Goal: Task Accomplishment & Management: Manage account settings

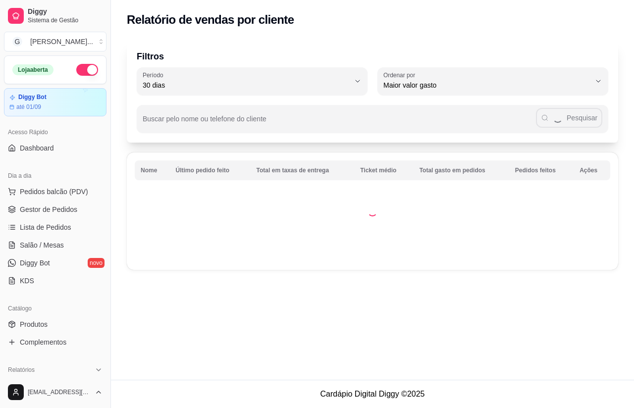
select select "30"
select select "HIGHEST_TOTAL_SPENT_WITH_ORDERS"
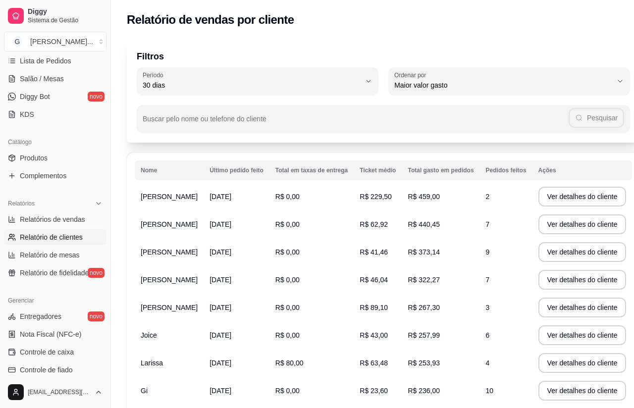
scroll to position [142, 0]
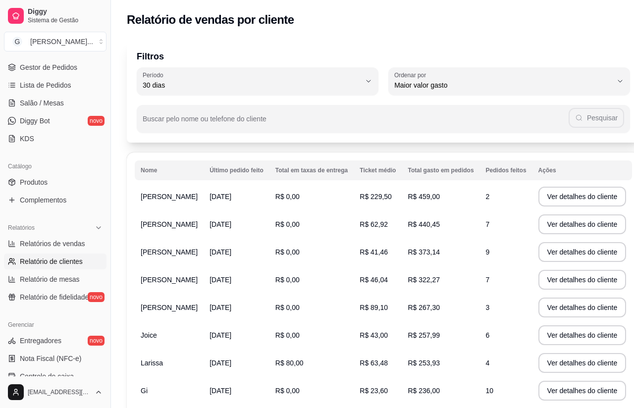
click at [78, 245] on span "Relatórios de vendas" at bounding box center [52, 244] width 65 height 10
select select "ALL"
select select "0"
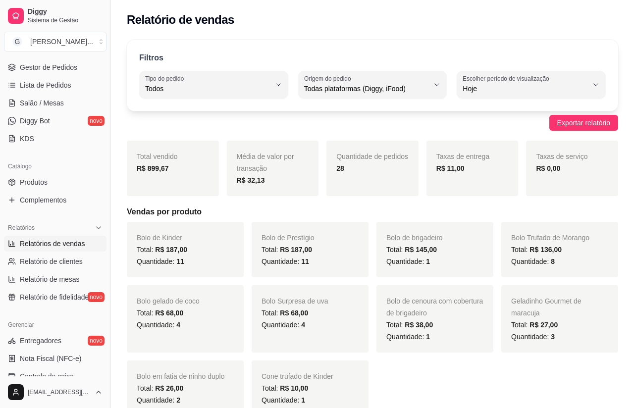
click at [33, 264] on span "Relatório de clientes" at bounding box center [51, 262] width 63 height 10
select select "30"
select select "HIGHEST_TOTAL_SPENT_WITH_ORDERS"
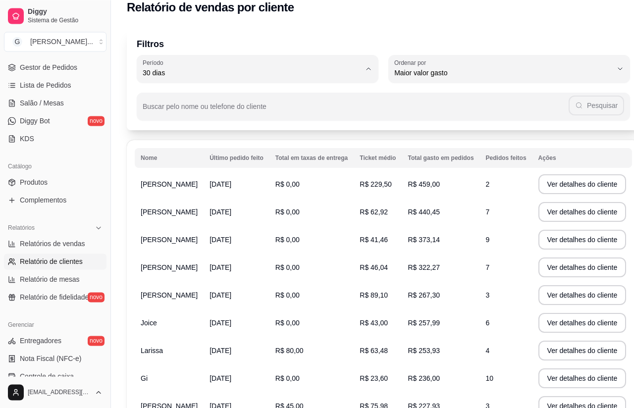
scroll to position [12, 0]
click at [340, 68] on span "30 dias" at bounding box center [252, 73] width 218 height 10
click at [360, 68] on span "30 dias" at bounding box center [252, 73] width 218 height 10
click at [168, 223] on td "[PERSON_NAME]" at bounding box center [169, 212] width 69 height 28
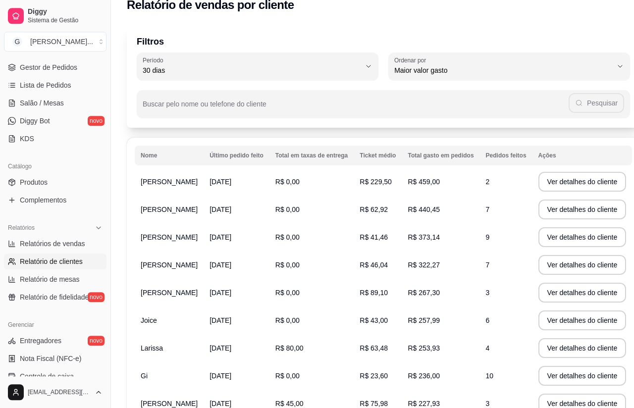
scroll to position [12, 0]
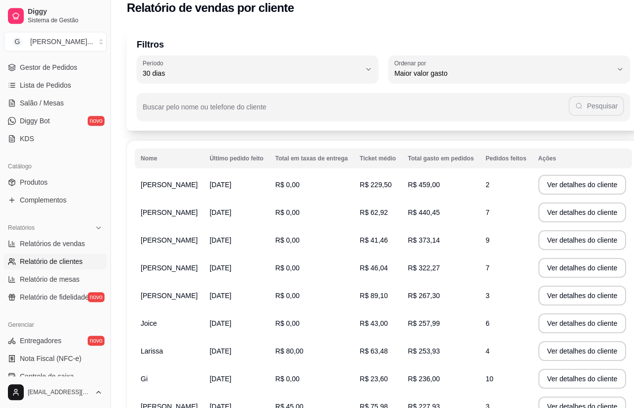
click at [486, 186] on span "2" at bounding box center [488, 185] width 4 height 8
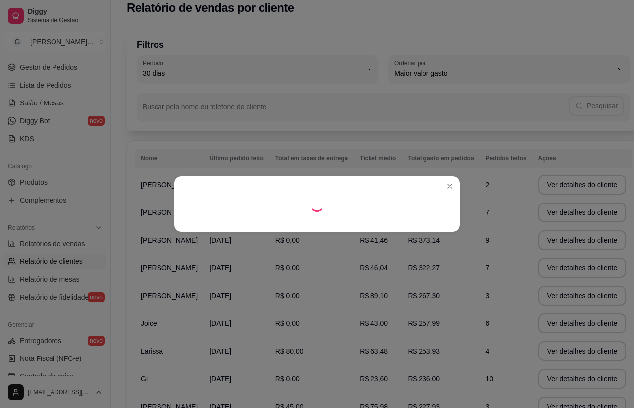
click at [448, 208] on td "R$ 440,45" at bounding box center [441, 213] width 78 height 28
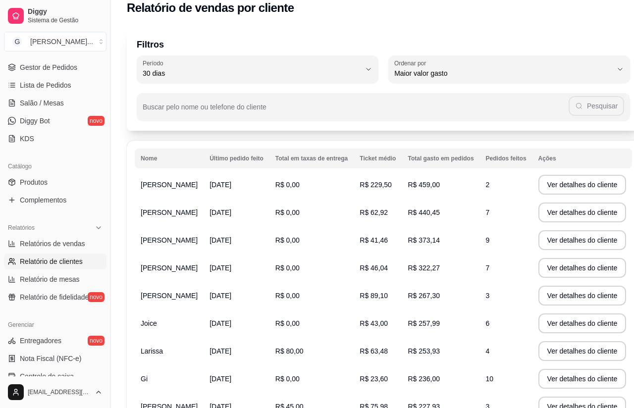
click at [566, 215] on div at bounding box center [317, 204] width 653 height 421
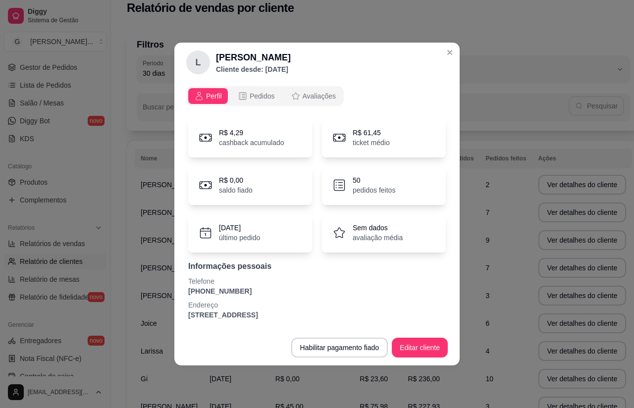
click at [377, 185] on p "50" at bounding box center [374, 180] width 43 height 10
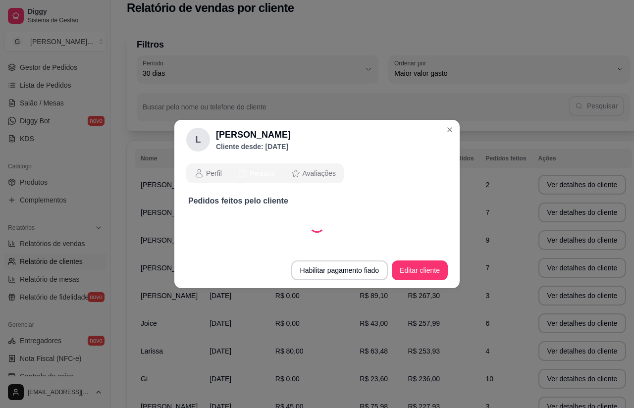
click at [275, 116] on div "L [PERSON_NAME] Cliente desde: [DATE] Perfil Pedidos Avaliações Pedidos feitos …" at bounding box center [317, 204] width 634 height 408
select select "30"
select select "ALL"
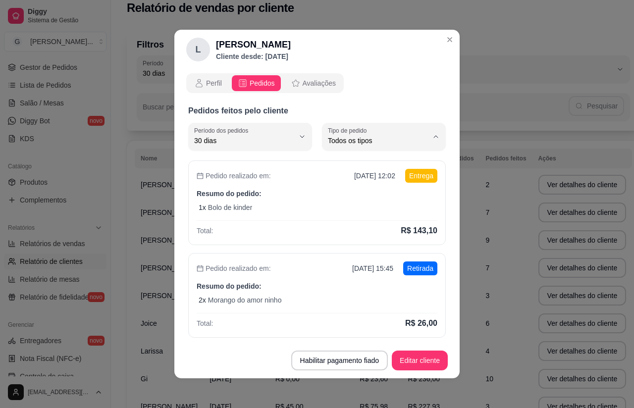
click at [396, 131] on div "Todos os tipos" at bounding box center [378, 137] width 100 height 20
click at [238, 117] on p "Pedidos feitos pelo cliente" at bounding box center [317, 111] width 258 height 12
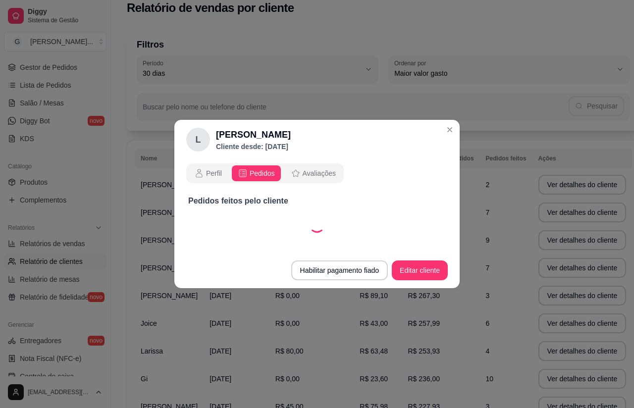
select select "15"
select select "ALL"
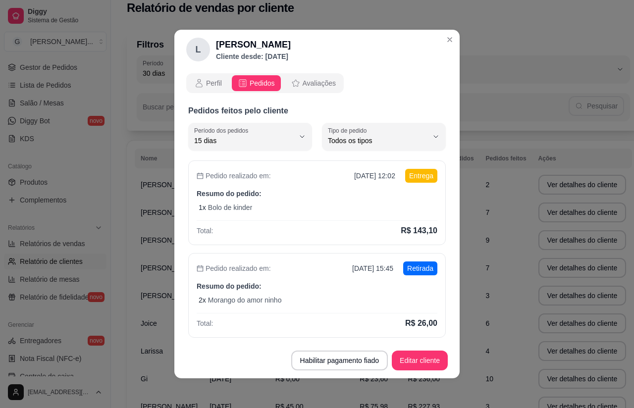
scroll to position [0, 0]
click at [456, 30] on header "[PERSON_NAME] Cliente desde: [DATE]" at bounding box center [316, 50] width 285 height 40
click at [438, 44] on header "[PERSON_NAME] Cliente desde: [DATE]" at bounding box center [316, 50] width 285 height 40
click at [455, 39] on p "Filtros" at bounding box center [383, 45] width 493 height 14
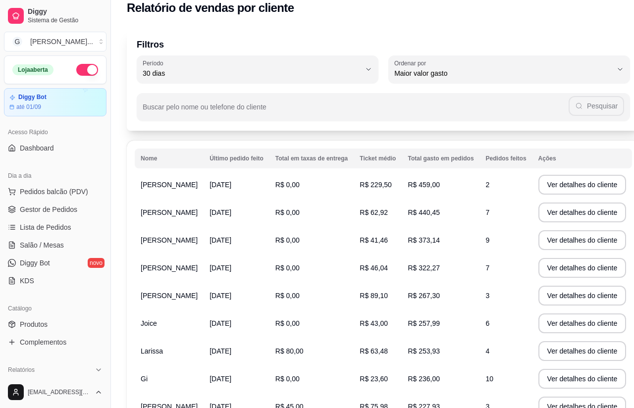
click at [42, 216] on link "Gestor de Pedidos" at bounding box center [55, 210] width 103 height 16
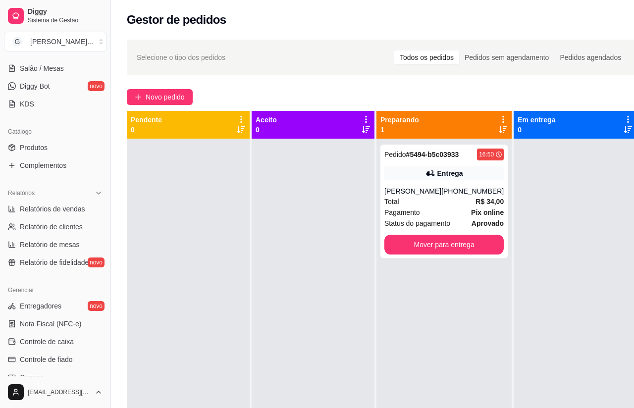
scroll to position [167, 0]
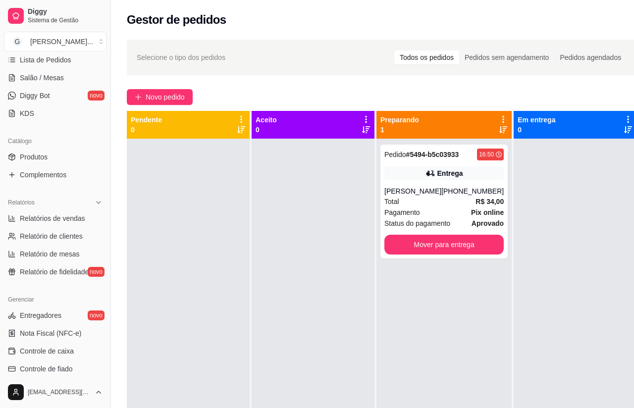
click at [39, 237] on span "Relatório de clientes" at bounding box center [51, 236] width 63 height 10
select select "30"
select select "HIGHEST_TOTAL_SPENT_WITH_ORDERS"
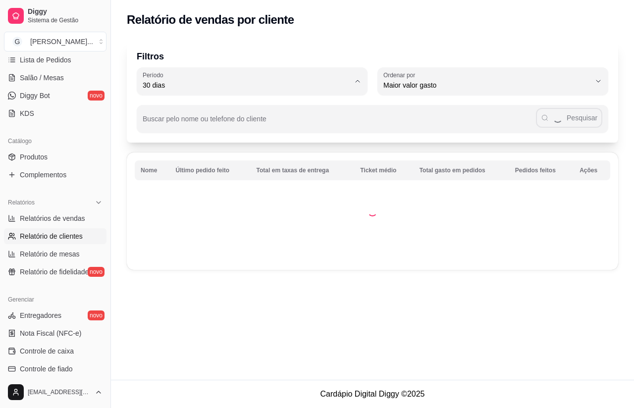
click at [332, 80] on span "30 dias" at bounding box center [246, 85] width 207 height 10
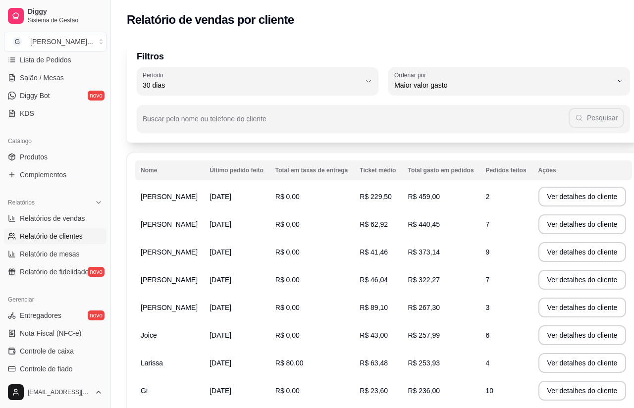
click at [41, 221] on span "Relatórios de vendas" at bounding box center [52, 219] width 65 height 10
select select "ALL"
select select "0"
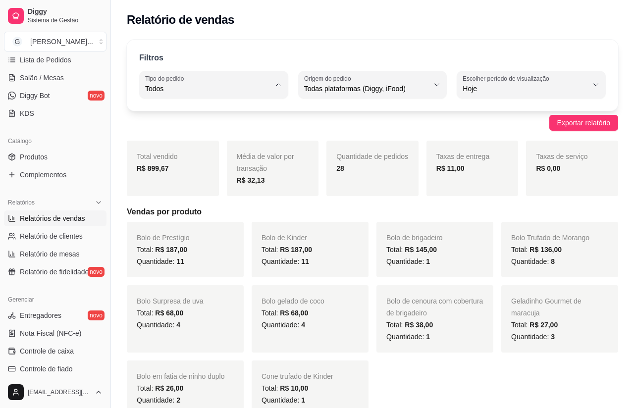
click at [263, 93] on span "Todos" at bounding box center [207, 89] width 125 height 10
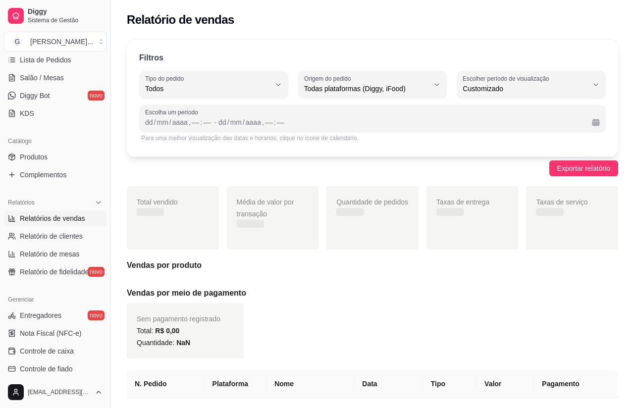
type input "-1"
select select "-1"
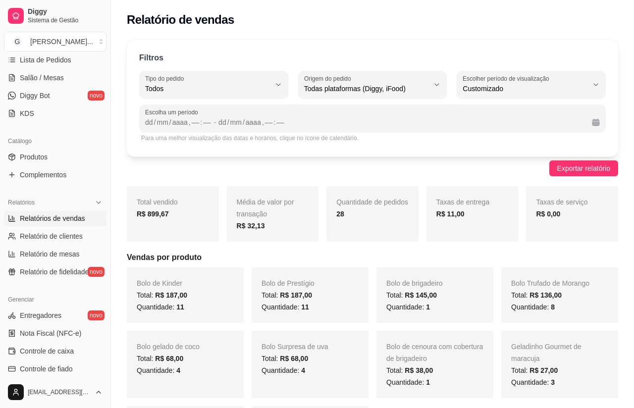
click at [146, 113] on span "Escolha um período" at bounding box center [372, 112] width 455 height 8
click at [140, 129] on div "Escolha um período dd / mm / aaaa , –– : –– - dd / mm / aaaa , –– : ––" at bounding box center [372, 119] width 467 height 28
click at [148, 126] on div "dd" at bounding box center [149, 122] width 10 height 10
click at [153, 132] on div "Escolha um período dd / mm / aaaa , –– : –– - dd / mm / aaaa , –– : ––" at bounding box center [372, 119] width 467 height 28
click at [155, 115] on span "Escolha um período" at bounding box center [372, 112] width 455 height 8
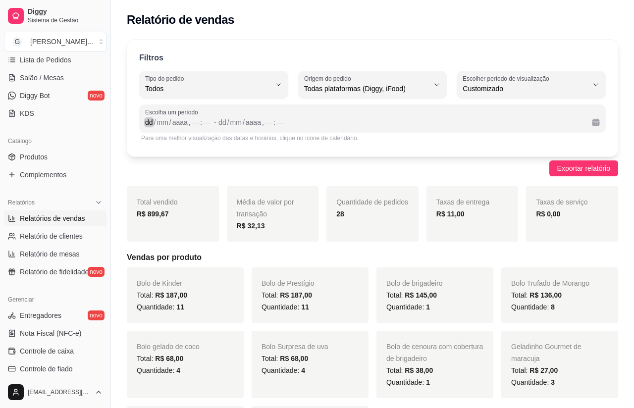
click at [155, 115] on span "Escolha um período" at bounding box center [372, 112] width 455 height 8
click at [158, 124] on div "mm" at bounding box center [162, 122] width 13 height 10
click at [151, 122] on div "dd" at bounding box center [149, 122] width 10 height 10
click at [153, 124] on div "/" at bounding box center [155, 122] width 4 height 10
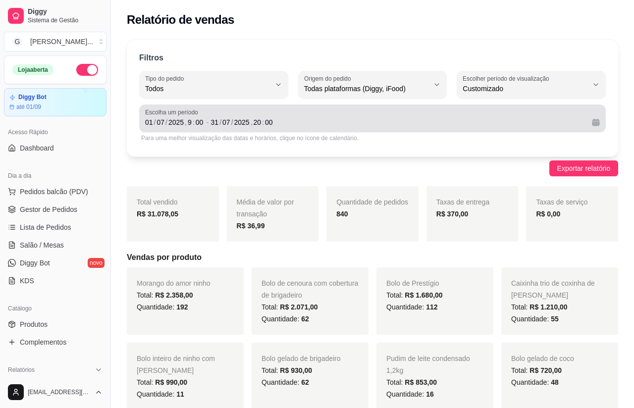
click at [486, 214] on span "Customizado" at bounding box center [527, 209] width 118 height 9
click at [150, 110] on span "Escolha um período" at bounding box center [372, 112] width 455 height 8
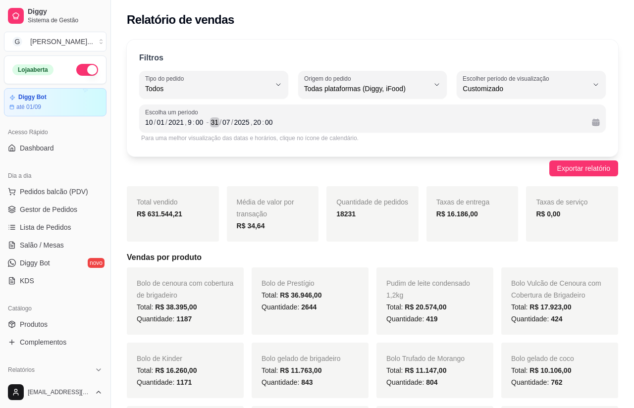
click at [220, 120] on div "31" at bounding box center [215, 122] width 10 height 10
click at [185, 121] on div "2021" at bounding box center [175, 122] width 17 height 10
click at [359, 118] on div "[DATE] 20 : 00" at bounding box center [397, 122] width 373 height 12
click at [71, 229] on span "Lista de Pedidos" at bounding box center [46, 227] width 52 height 10
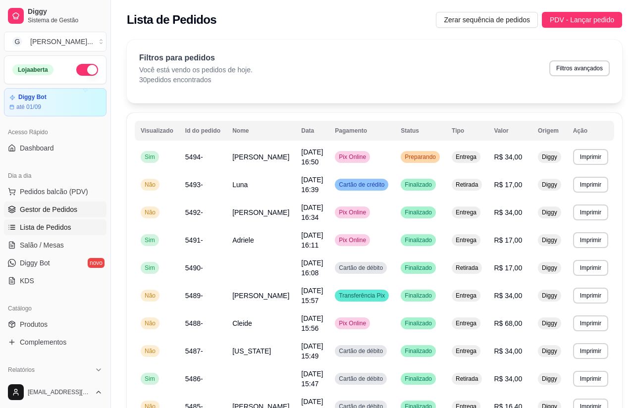
click at [65, 212] on span "Gestor de Pedidos" at bounding box center [48, 210] width 57 height 10
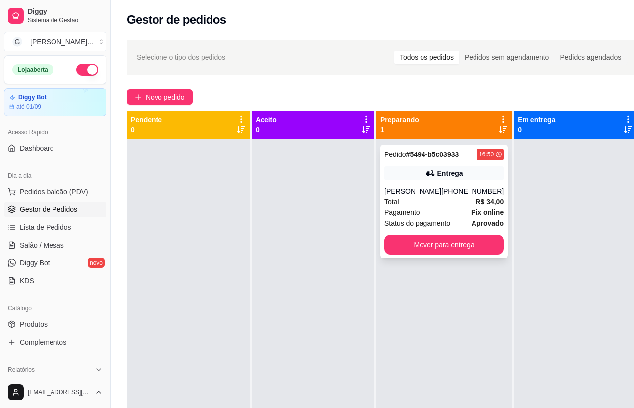
click at [437, 178] on div "Entrega" at bounding box center [450, 173] width 26 height 10
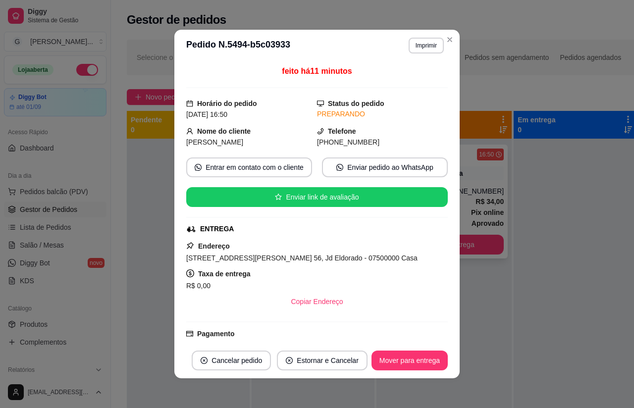
click at [490, 311] on div "Pedido # 5494-b5c03933 16:50 Entrega Adriana [PHONE_NUMBER] Total R$ 34,00 Paga…" at bounding box center [444, 343] width 135 height 408
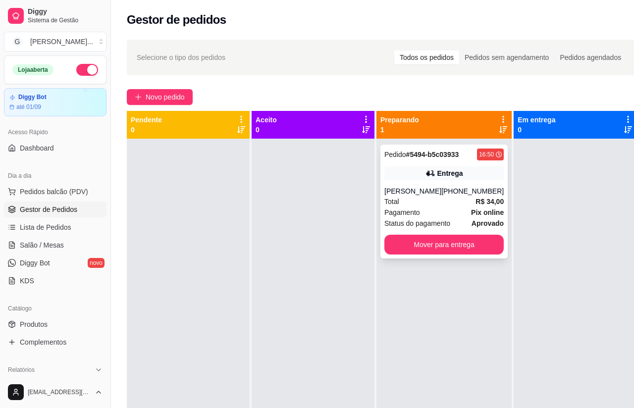
click at [437, 178] on div "Entrega" at bounding box center [450, 173] width 26 height 10
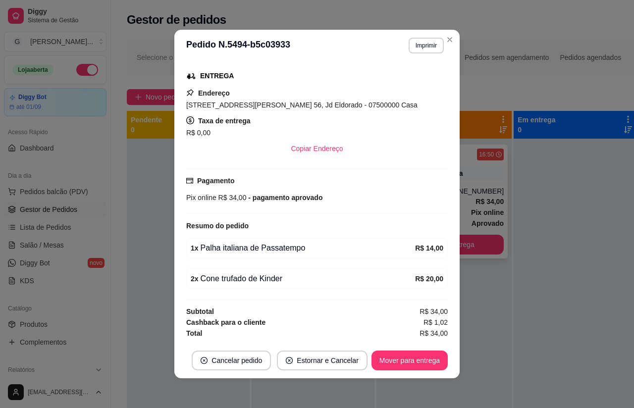
scroll to position [158, 0]
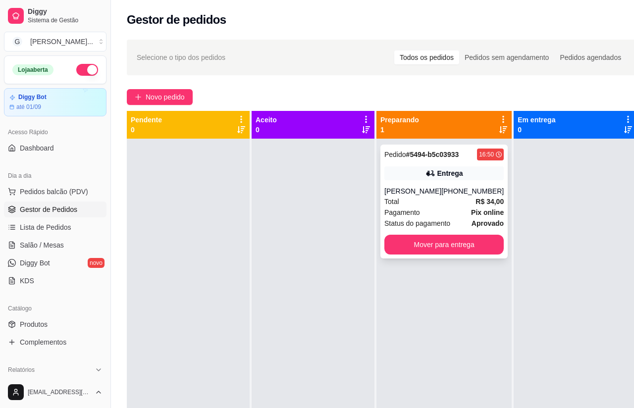
click at [480, 312] on div "Pedido # 5494-b5c03933 16:50 Entrega Adriana [PHONE_NUMBER] Total R$ 34,00 Paga…" at bounding box center [444, 343] width 135 height 408
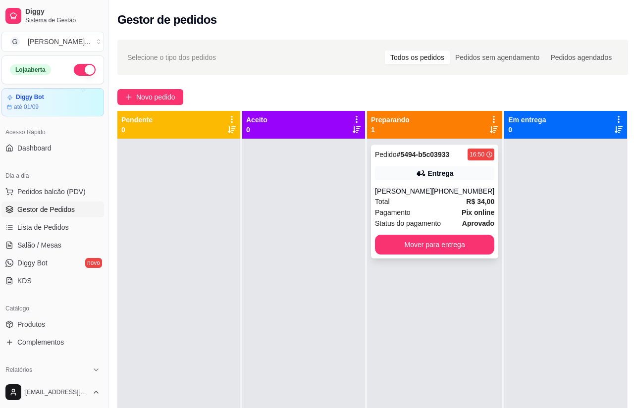
scroll to position [0, 0]
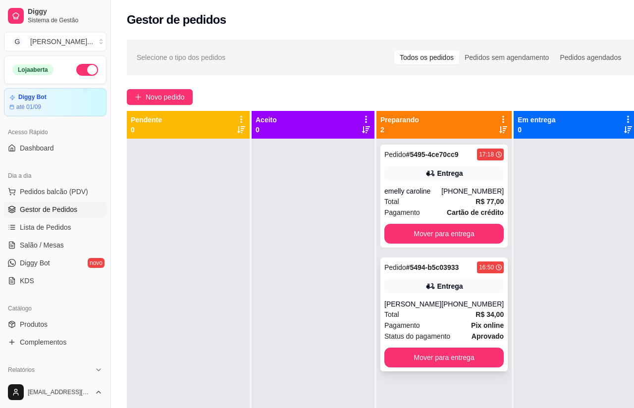
click at [167, 96] on span "Novo pedido" at bounding box center [165, 97] width 39 height 11
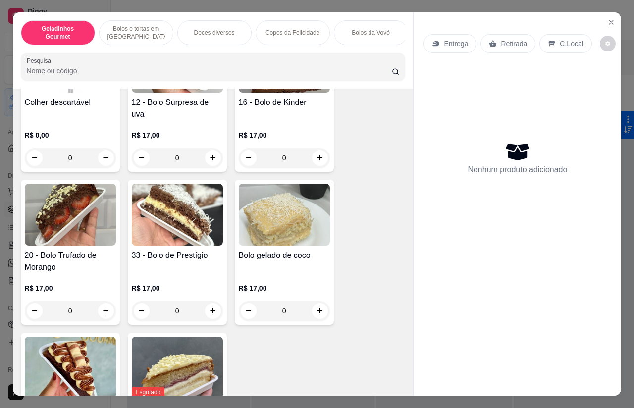
scroll to position [305, 0]
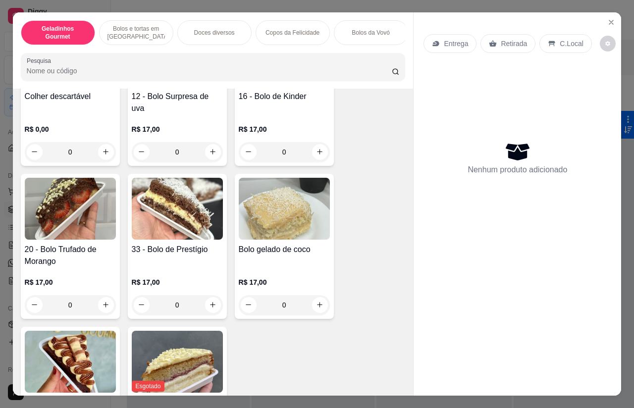
type input "1"
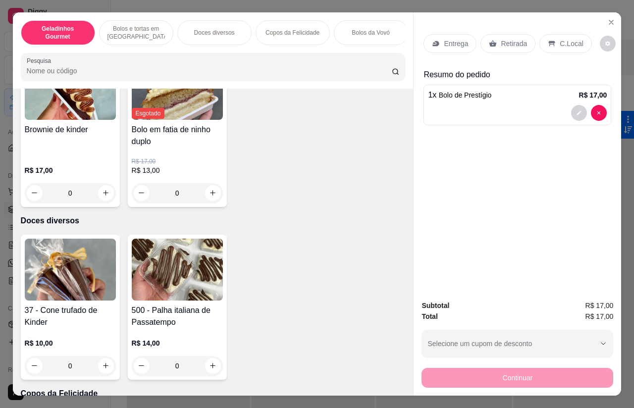
scroll to position [582, 0]
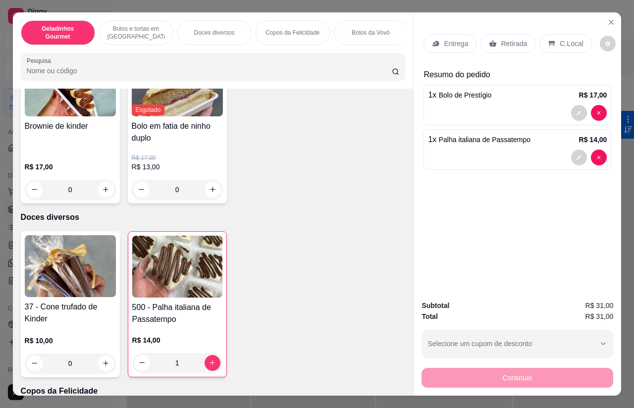
type input "1"
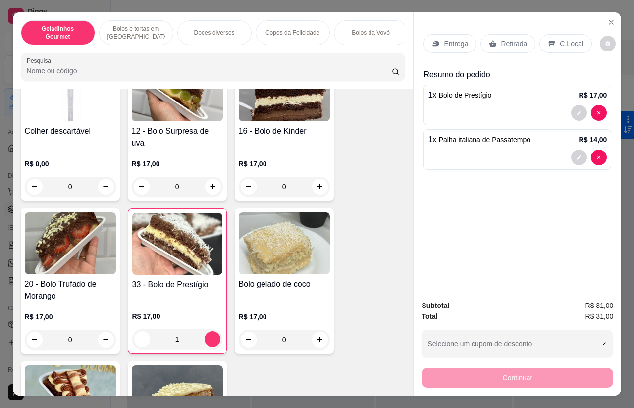
scroll to position [270, 0]
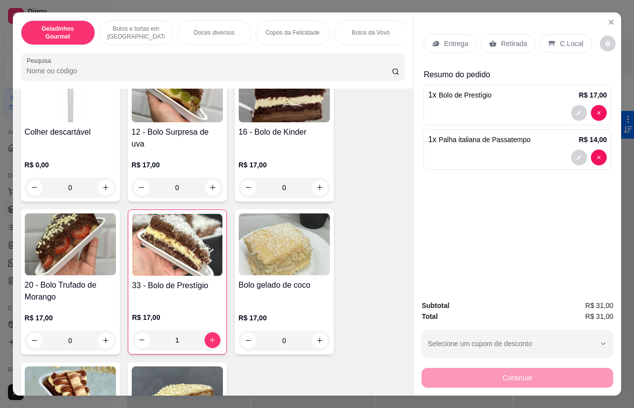
click at [609, 26] on div "Entrega Retirada C.Local" at bounding box center [518, 43] width 188 height 35
click at [612, 18] on icon "Close" at bounding box center [611, 22] width 8 height 8
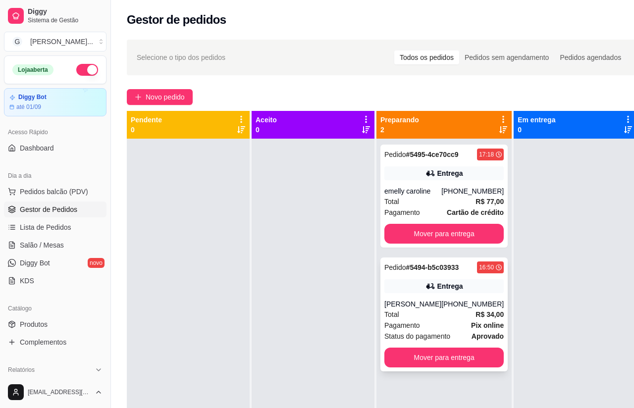
click at [440, 178] on div "Entrega" at bounding box center [450, 173] width 26 height 10
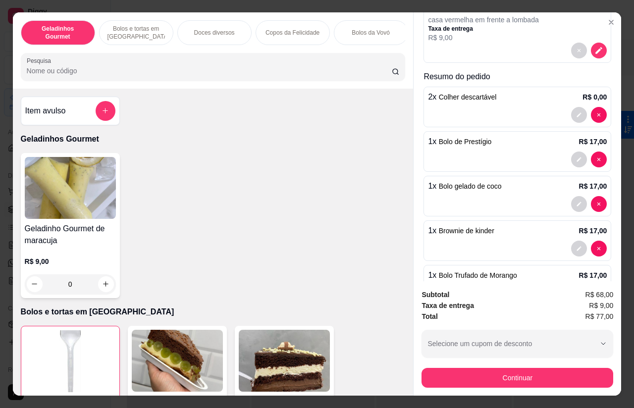
scroll to position [136, 0]
type input "0"
click at [596, 163] on icon "decrease-product-quantity" at bounding box center [599, 160] width 6 height 6
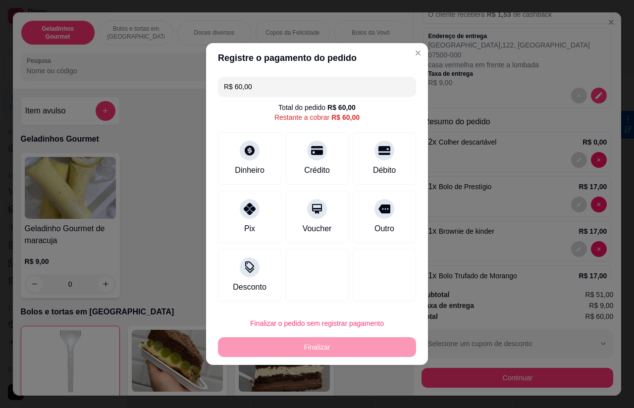
click at [327, 157] on div "Crédito" at bounding box center [316, 158] width 63 height 53
type input "R$ 0,00"
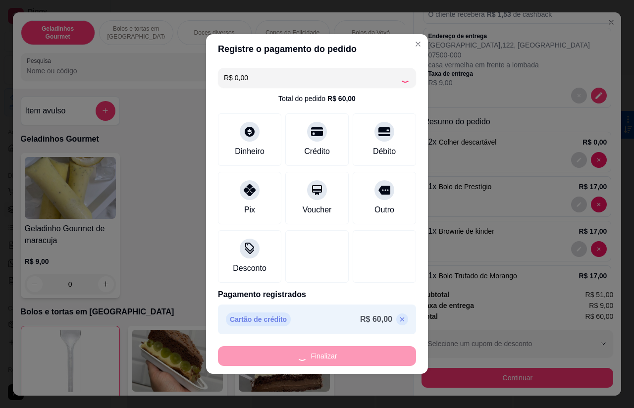
type input "0"
type input "-R$ 60,00"
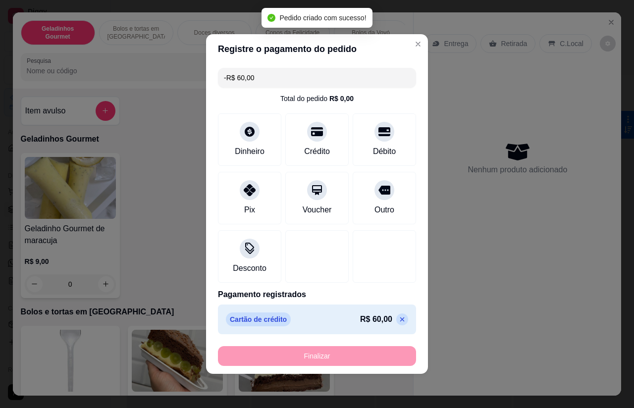
scroll to position [0, 0]
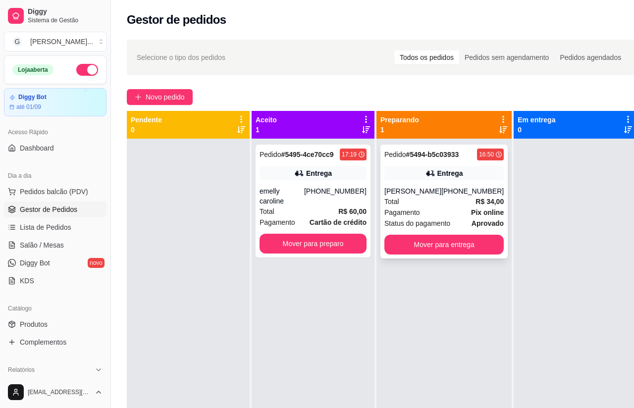
click at [571, 319] on div at bounding box center [575, 343] width 123 height 408
click at [327, 252] on div "Mover para preparo" at bounding box center [313, 244] width 107 height 20
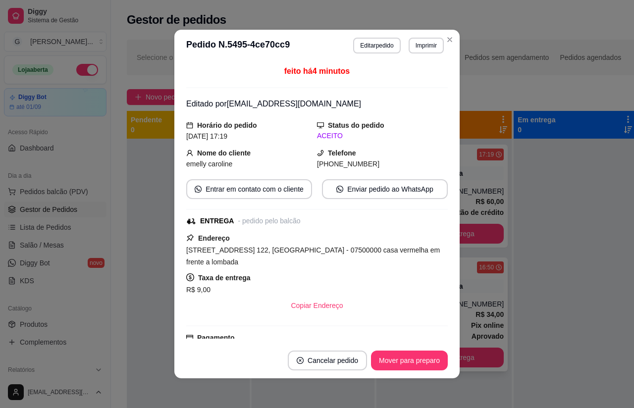
click at [576, 356] on div at bounding box center [575, 343] width 123 height 408
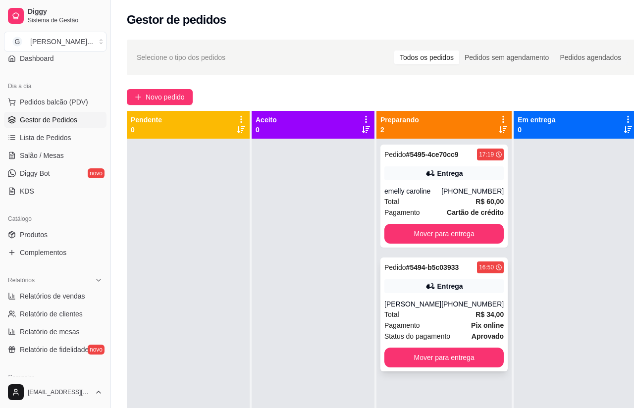
scroll to position [99, 0]
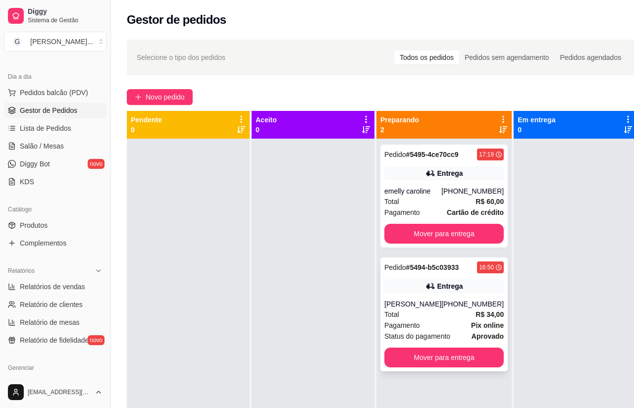
click at [73, 290] on span "Relatórios de vendas" at bounding box center [52, 287] width 65 height 10
select select "ALL"
select select "0"
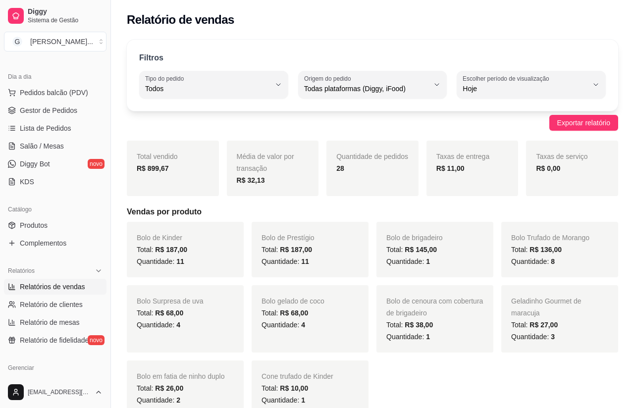
click at [66, 115] on link "Gestor de Pedidos" at bounding box center [55, 111] width 103 height 16
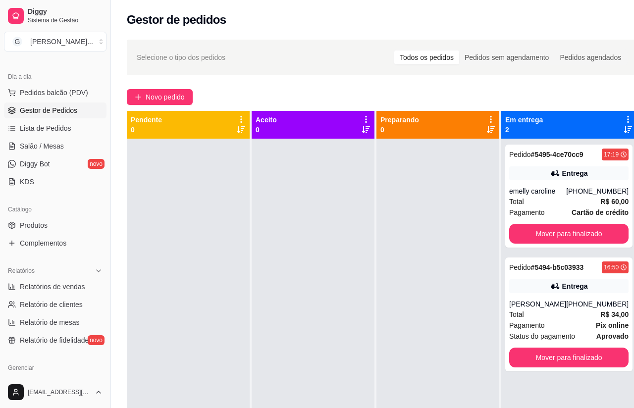
click at [167, 104] on button "Novo pedido" at bounding box center [160, 97] width 66 height 16
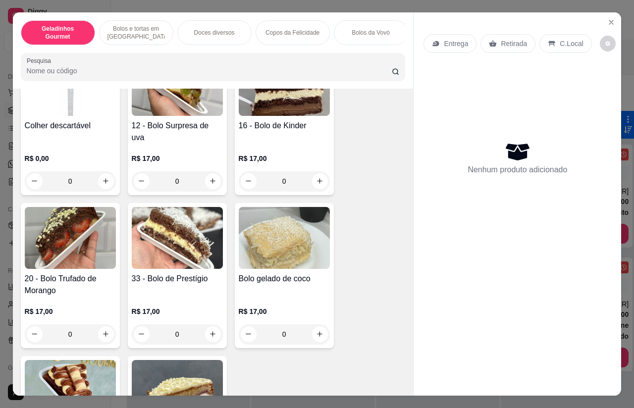
scroll to position [284, 0]
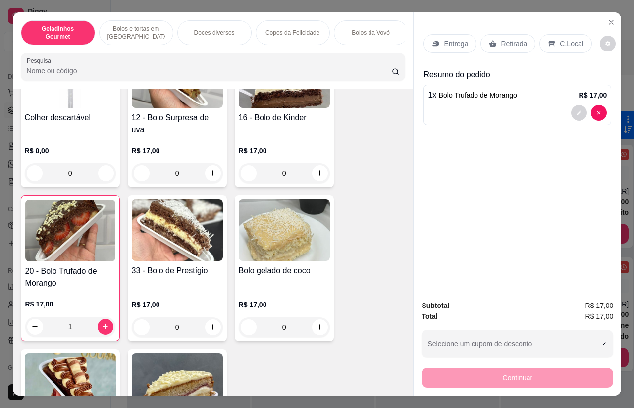
type input "1"
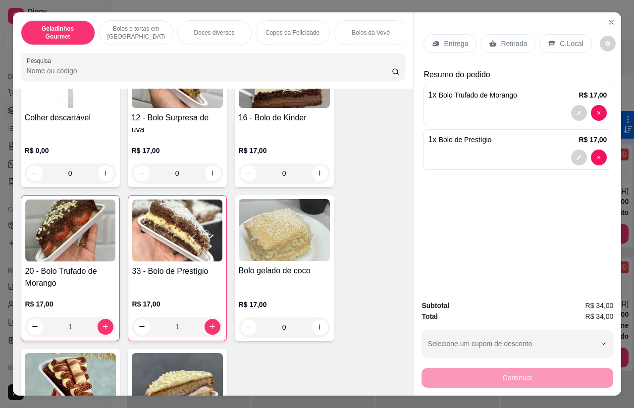
type input "1"
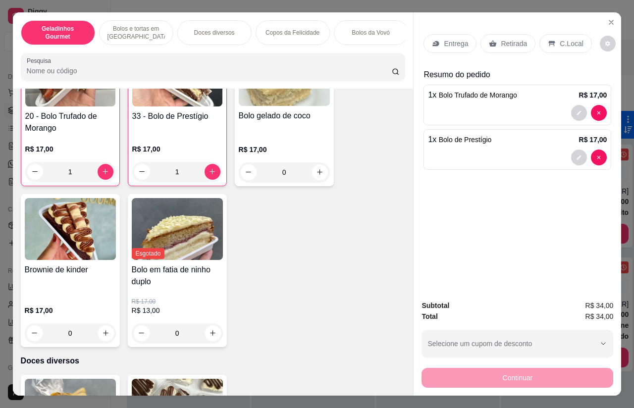
scroll to position [459, 0]
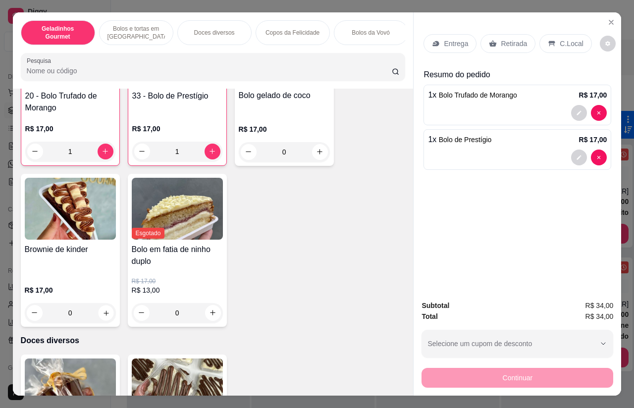
type input "1"
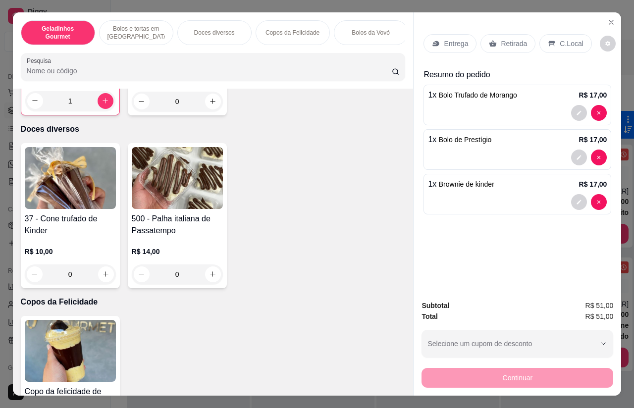
scroll to position [694, 0]
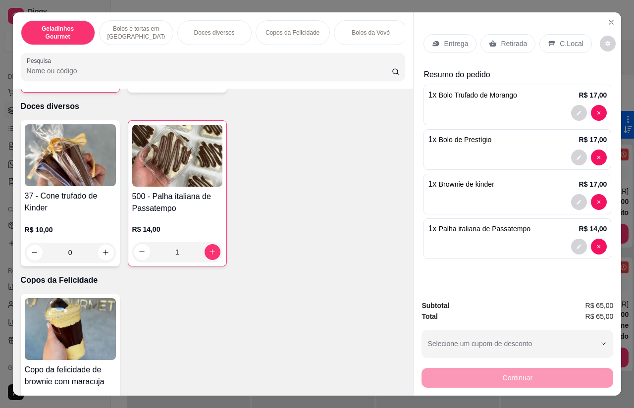
type input "1"
click at [511, 34] on div "Retirada" at bounding box center [508, 43] width 55 height 19
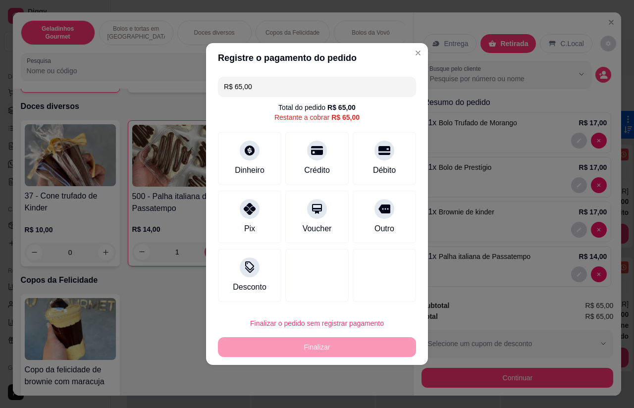
click at [399, 148] on div "Débito" at bounding box center [384, 158] width 63 height 53
type input "R$ 0,00"
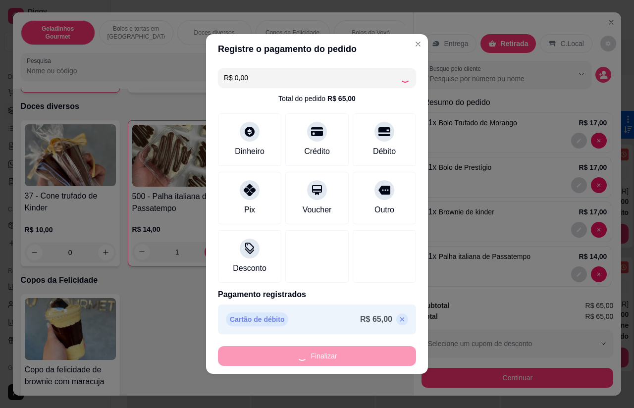
type input "0"
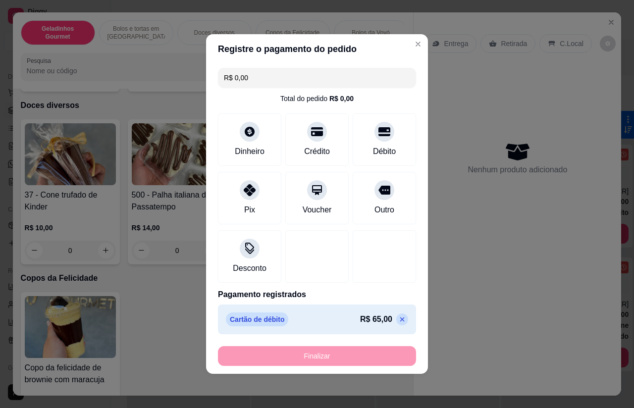
type input "-R$ 65,00"
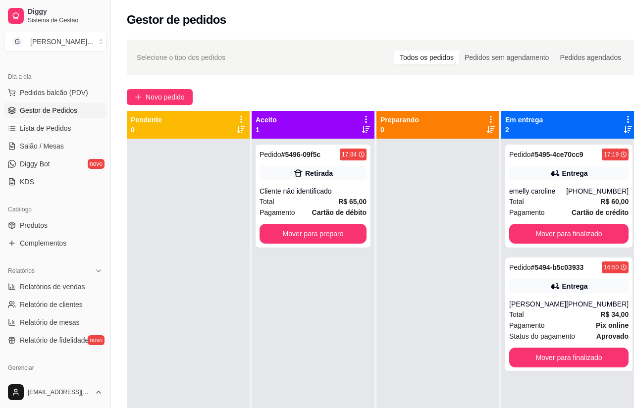
click at [311, 187] on div "Cliente não identificado" at bounding box center [313, 191] width 107 height 10
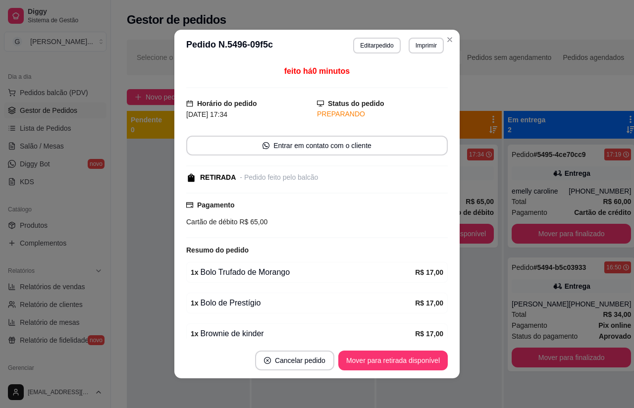
click at [412, 370] on button "Mover para retirada disponível" at bounding box center [392, 361] width 109 height 20
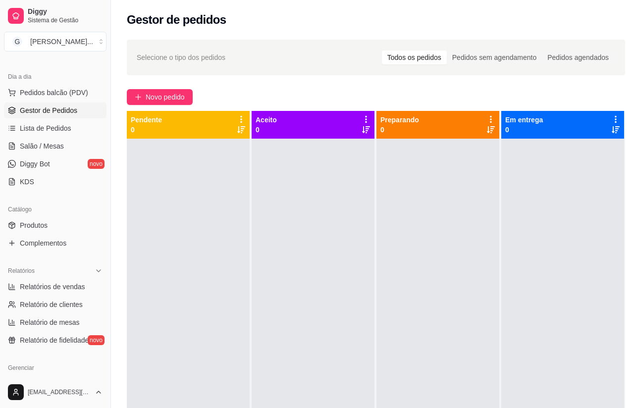
click at [169, 103] on button "Novo pedido" at bounding box center [160, 97] width 66 height 16
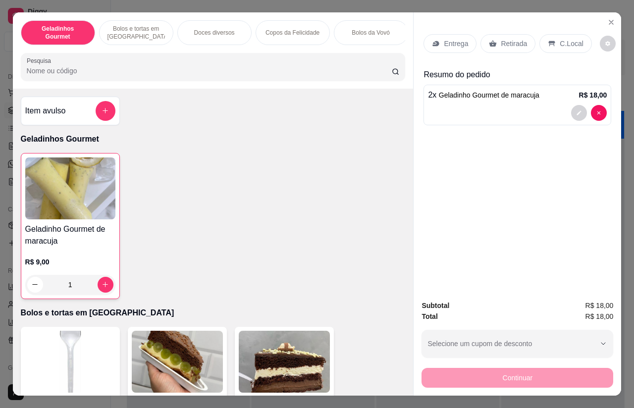
type input "2"
click at [104, 281] on icon "increase-product-quantity" at bounding box center [105, 284] width 7 height 7
click at [506, 39] on p "Retirada" at bounding box center [514, 44] width 26 height 10
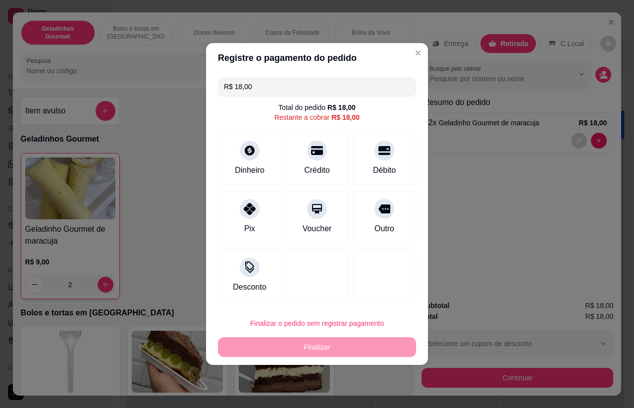
click at [386, 154] on icon at bounding box center [385, 150] width 12 height 9
type input "R$ 0,00"
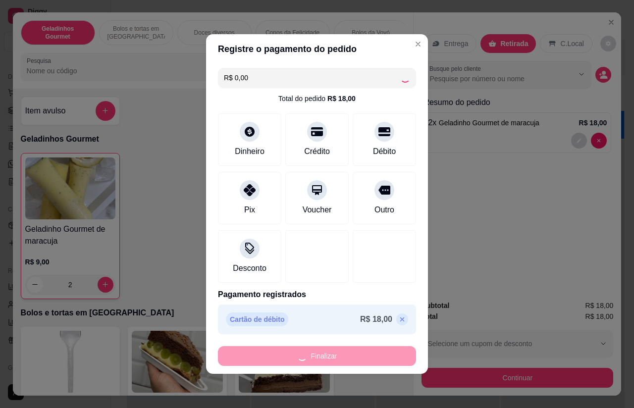
click at [315, 363] on div "Finalizar" at bounding box center [317, 356] width 198 height 20
type input "0"
type input "-R$ 18,00"
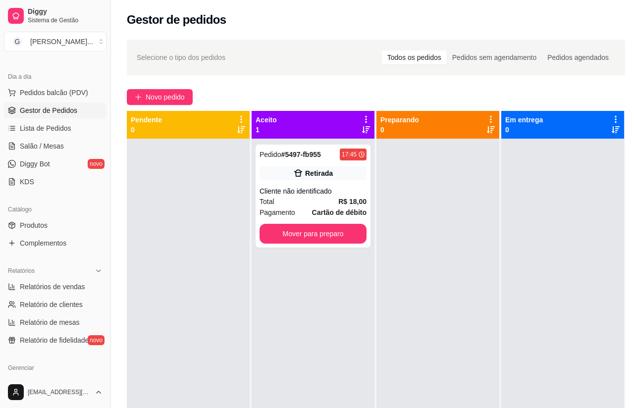
click at [324, 184] on div "Pedido # 5497-fb955 17:45 Retirada Cliente não identificado Total R$ 18,00 Paga…" at bounding box center [313, 196] width 115 height 103
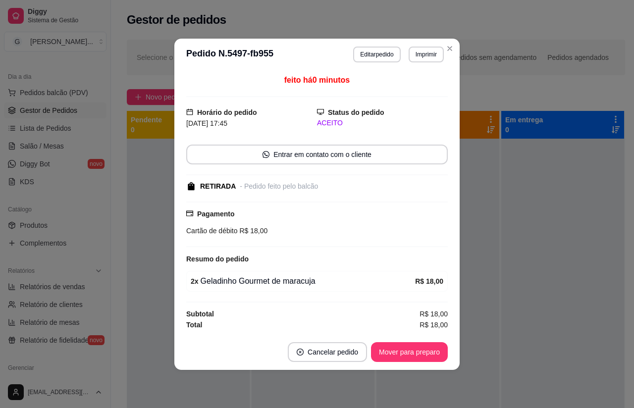
click at [421, 346] on div "Mover para preparo" at bounding box center [409, 352] width 77 height 20
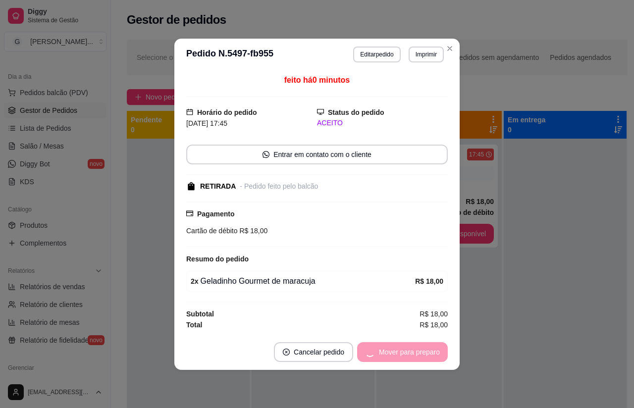
click at [421, 350] on div "Mover para preparo" at bounding box center [402, 352] width 91 height 20
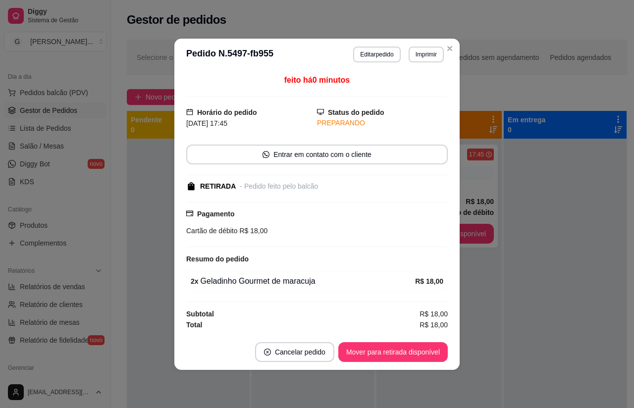
click at [421, 362] on div "Mover para retirada disponível" at bounding box center [392, 352] width 109 height 20
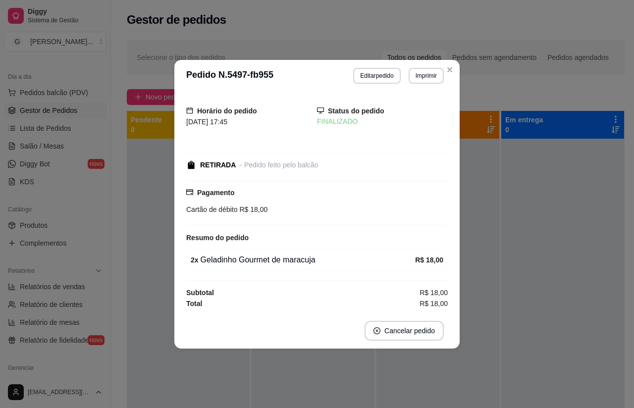
click at [532, 356] on div at bounding box center [562, 343] width 123 height 408
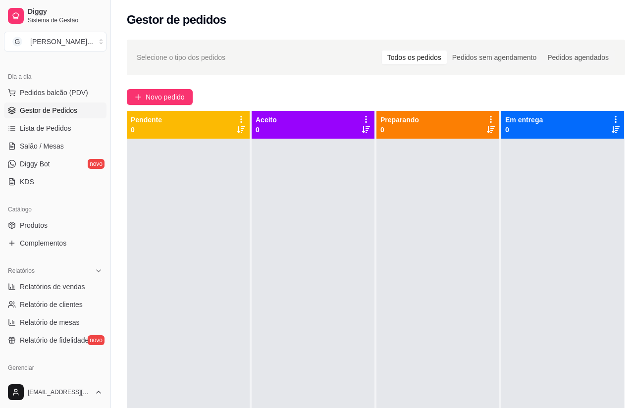
click at [71, 286] on span "Relatórios de vendas" at bounding box center [52, 287] width 65 height 10
select select "ALL"
select select "0"
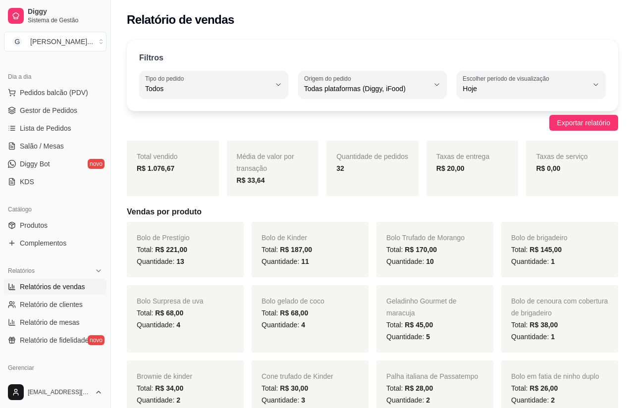
click at [57, 116] on link "Gestor de Pedidos" at bounding box center [55, 111] width 103 height 16
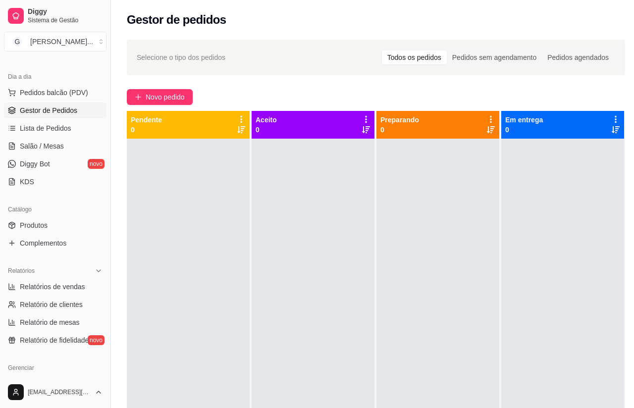
click at [168, 104] on button "Novo pedido" at bounding box center [160, 97] width 66 height 16
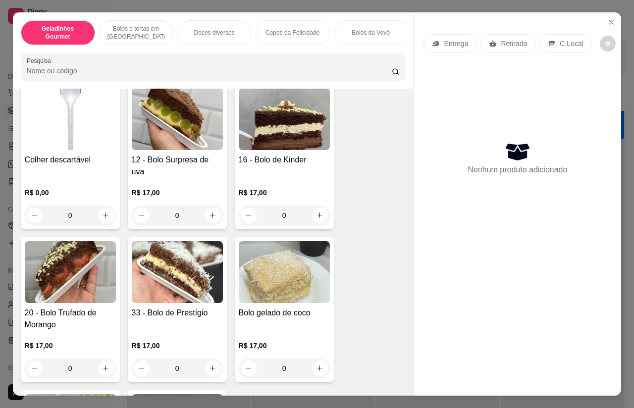
scroll to position [242, 0]
type input "1"
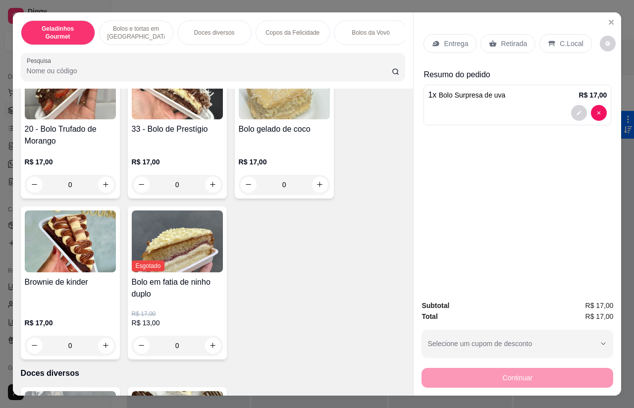
scroll to position [427, 0]
type input "1"
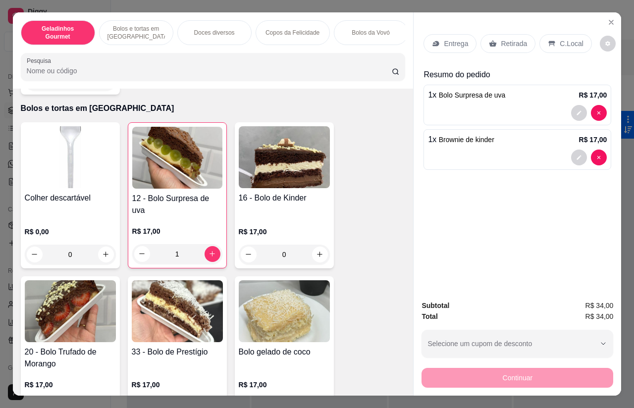
scroll to position [196, 0]
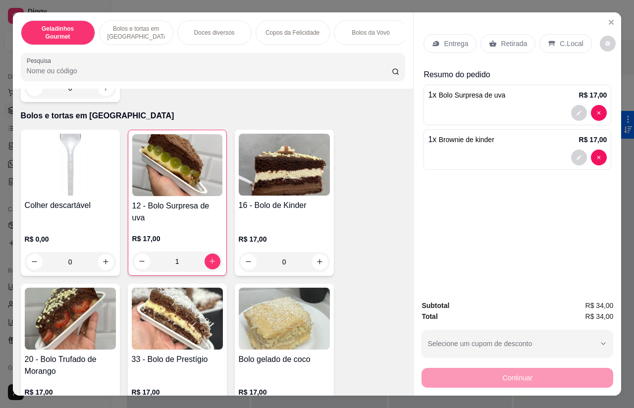
type input "1"
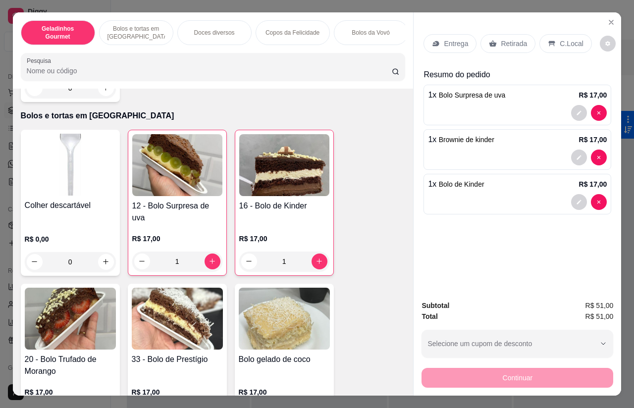
click at [514, 34] on div "Retirada" at bounding box center [508, 43] width 55 height 19
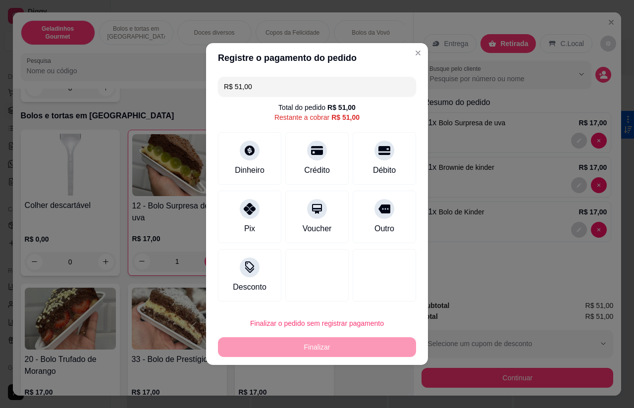
click at [385, 157] on div at bounding box center [385, 151] width 20 height 20
type input "R$ 0,00"
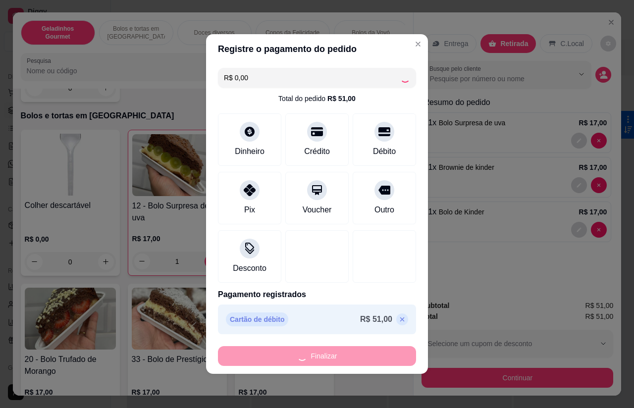
type input "0"
type input "-R$ 51,00"
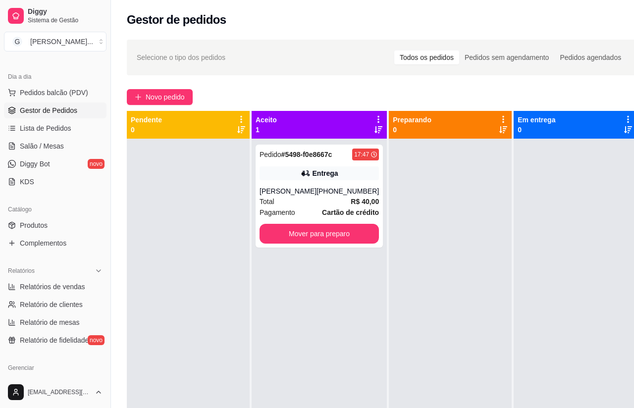
click at [318, 196] on div "Pedido # 5498-f0e8667c 17:47 Entrega [PERSON_NAME] [PHONE_NUMBER] Total R$ 40,0…" at bounding box center [319, 196] width 127 height 103
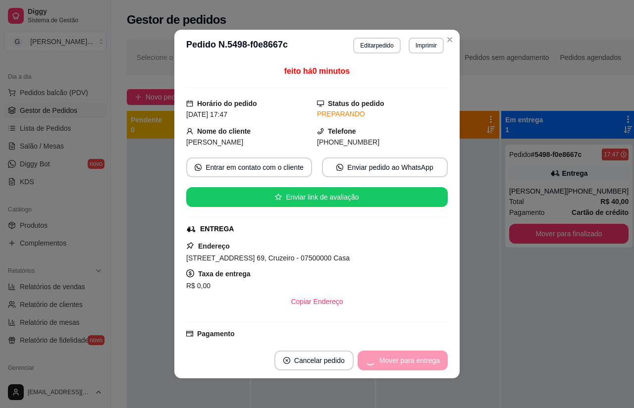
click at [519, 337] on div "Pedido # 5498-f0e8667c 17:47 Entrega [PERSON_NAME] [PHONE_NUMBER] Total R$ 40,0…" at bounding box center [568, 343] width 135 height 408
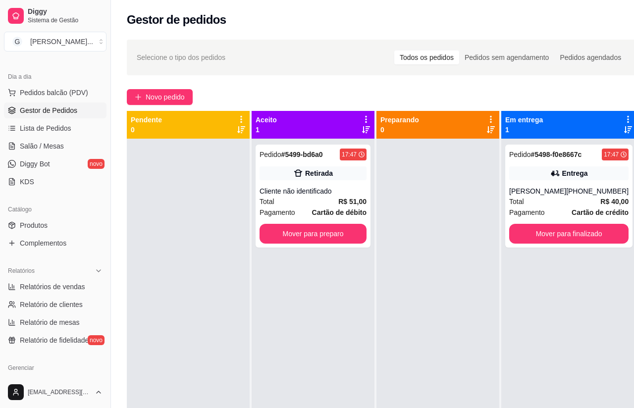
click at [295, 174] on icon at bounding box center [298, 173] width 10 height 10
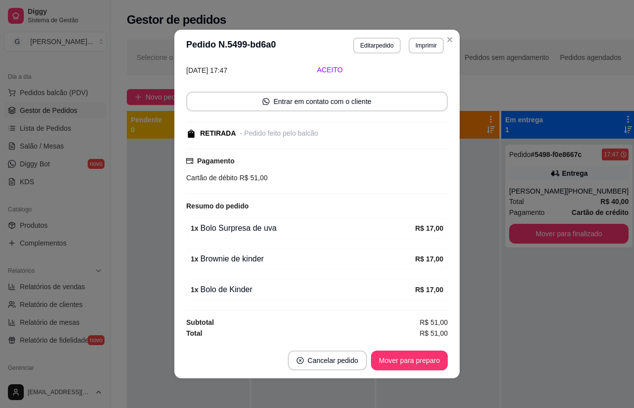
scroll to position [48, 0]
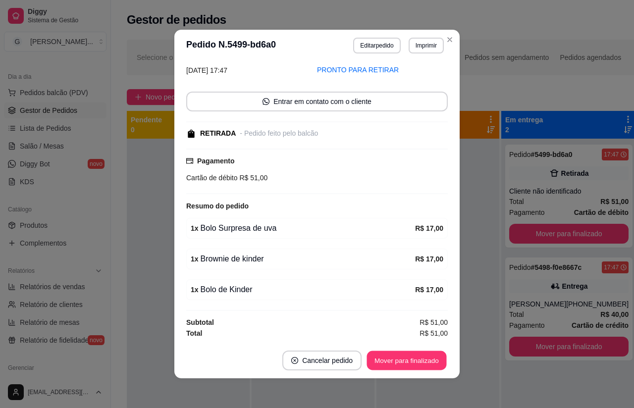
click at [396, 361] on div "Mover para finalizado" at bounding box center [407, 361] width 82 height 20
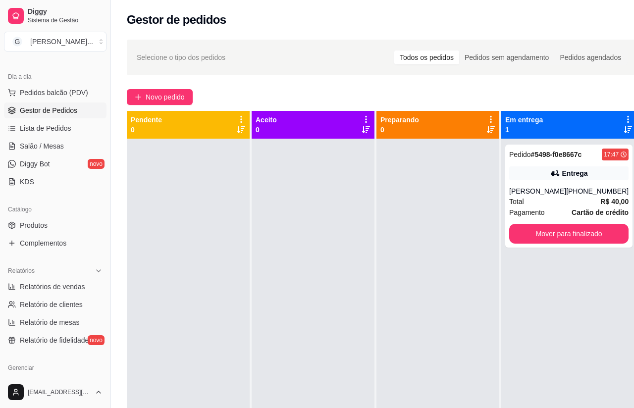
click at [567, 196] on div "[PHONE_NUMBER]" at bounding box center [597, 191] width 62 height 10
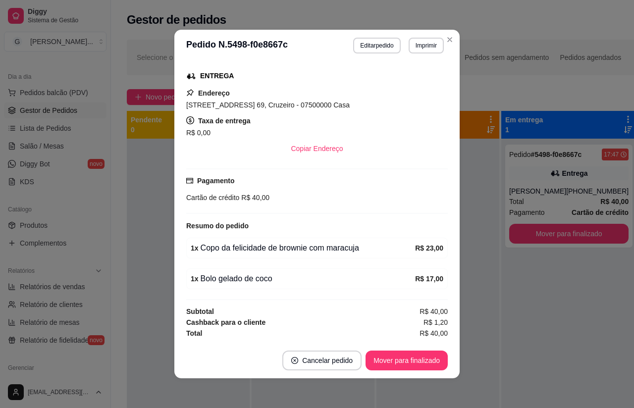
scroll to position [158, 0]
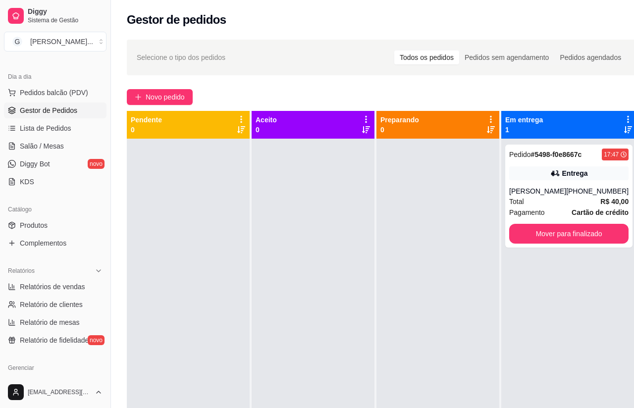
click at [548, 368] on div "Pedido # 5498-f0e8667c 17:47 Entrega [PERSON_NAME] [PHONE_NUMBER] Total R$ 40,0…" at bounding box center [568, 343] width 135 height 408
click at [79, 286] on span "Relatórios de vendas" at bounding box center [52, 287] width 65 height 10
select select "ALL"
select select "0"
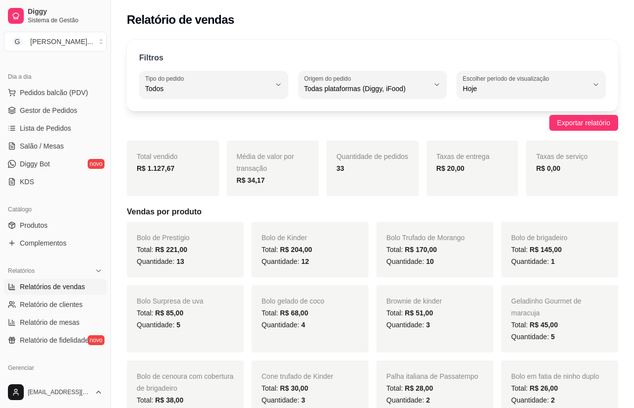
click at [60, 110] on span "Gestor de Pedidos" at bounding box center [48, 111] width 57 height 10
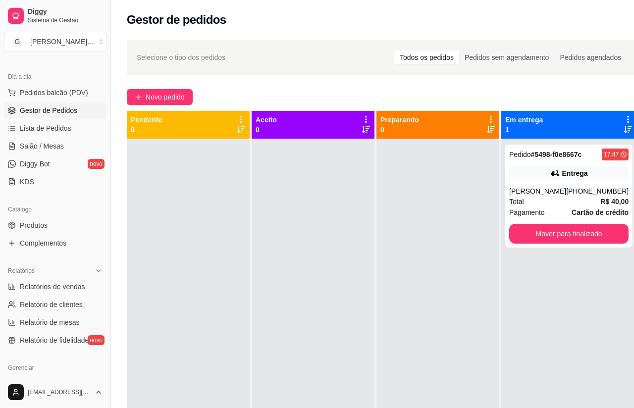
click at [179, 103] on span "Novo pedido" at bounding box center [165, 97] width 39 height 11
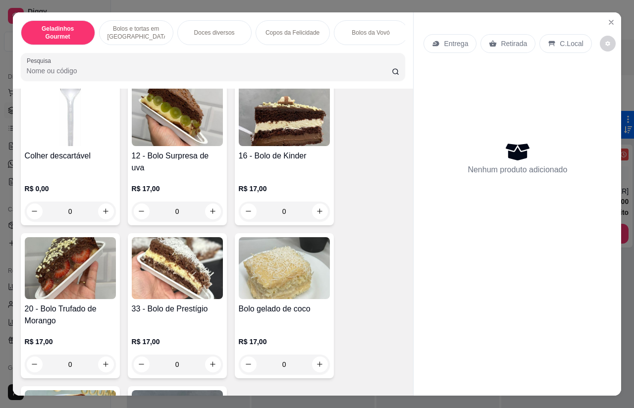
scroll to position [246, 0]
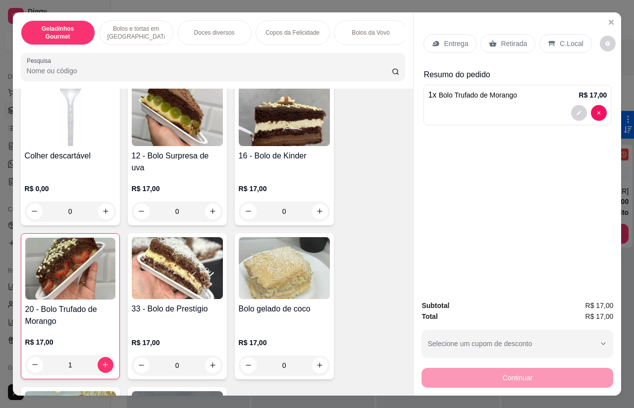
type input "1"
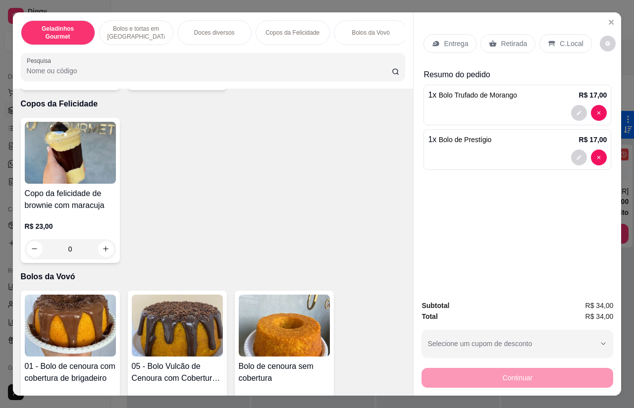
scroll to position [866, 0]
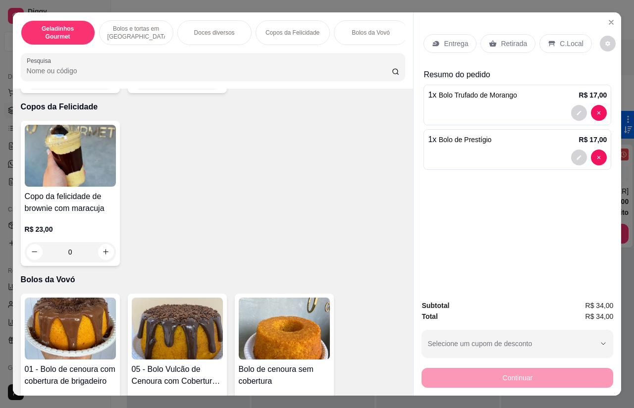
type input "1"
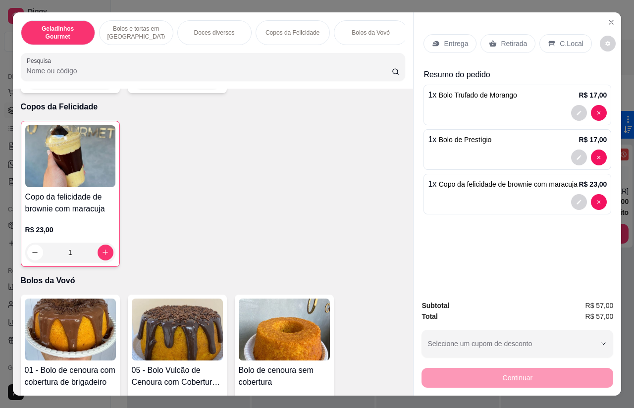
click at [515, 34] on div "Retirada" at bounding box center [508, 43] width 55 height 19
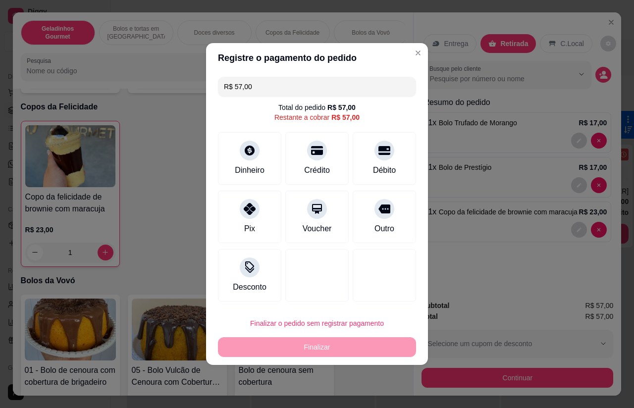
click at [317, 156] on icon at bounding box center [317, 151] width 12 height 12
type input "R$ 0,00"
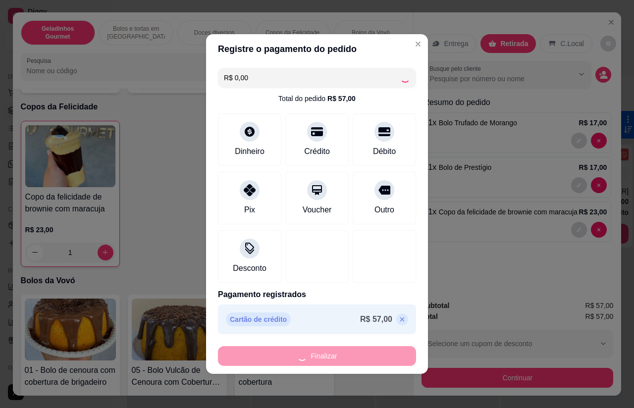
type input "0"
type input "-R$ 57,00"
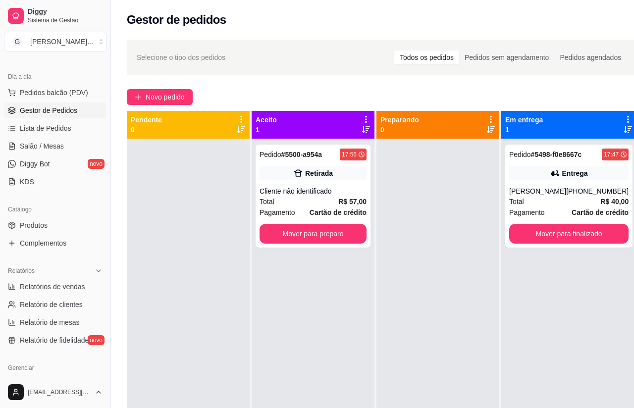
click at [329, 194] on div "Cliente não identificado" at bounding box center [313, 191] width 107 height 10
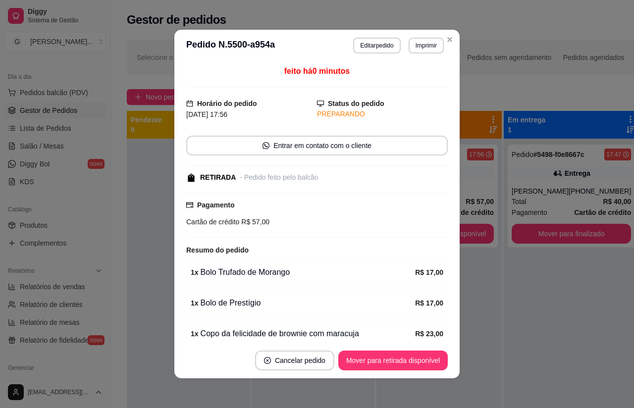
click at [413, 359] on div "Mover para retirada disponível" at bounding box center [392, 361] width 109 height 20
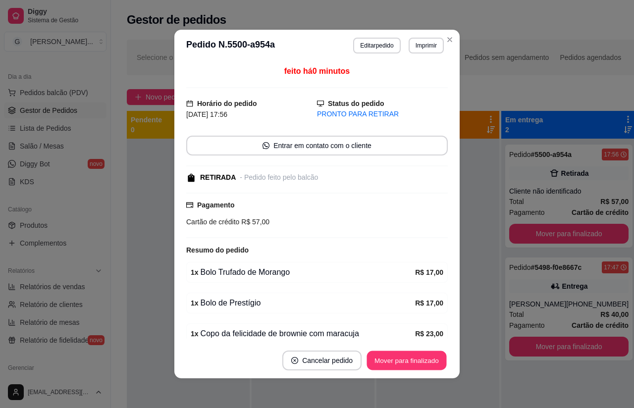
click at [423, 366] on div "Mover para finalizado" at bounding box center [407, 361] width 82 height 20
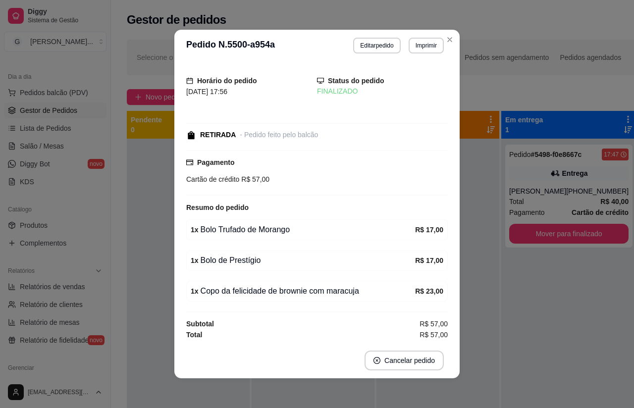
click at [454, 392] on div at bounding box center [438, 343] width 123 height 408
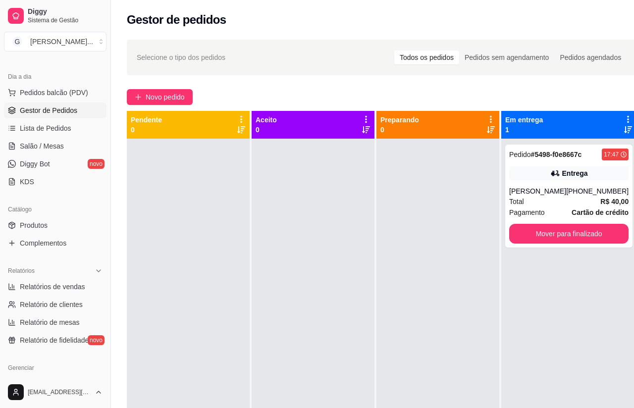
click at [157, 90] on button "Novo pedido" at bounding box center [160, 97] width 66 height 16
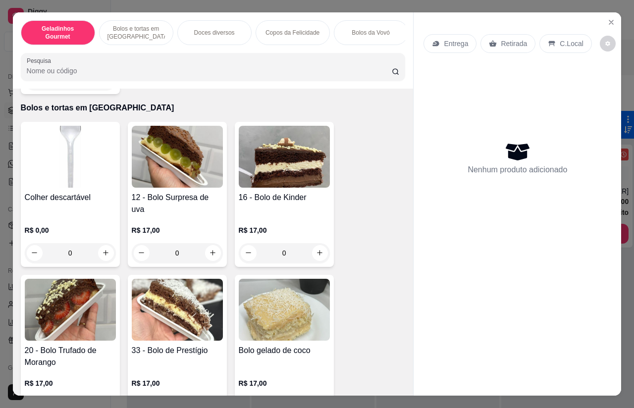
scroll to position [240, 0]
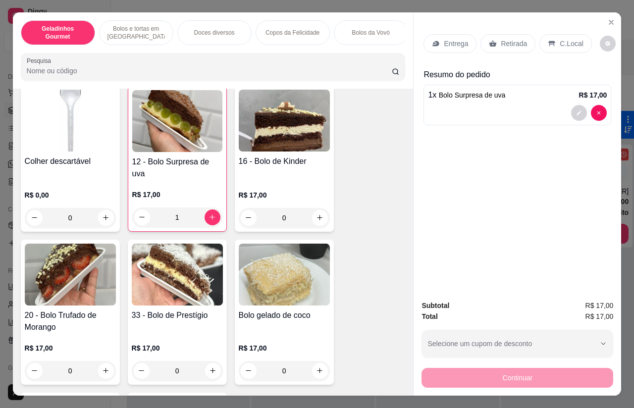
type input "1"
click at [454, 34] on div "Entrega" at bounding box center [450, 43] width 53 height 19
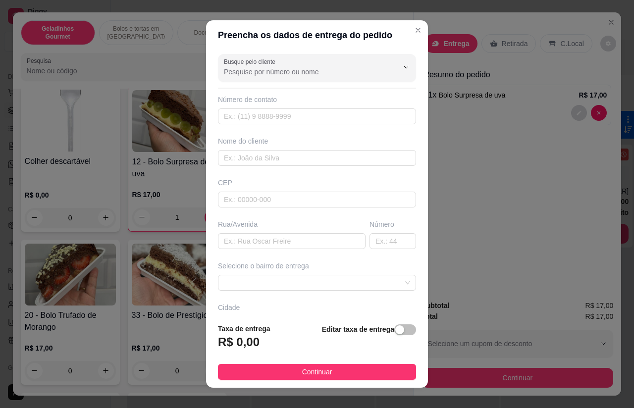
click at [304, 68] on div at bounding box center [317, 68] width 186 height 20
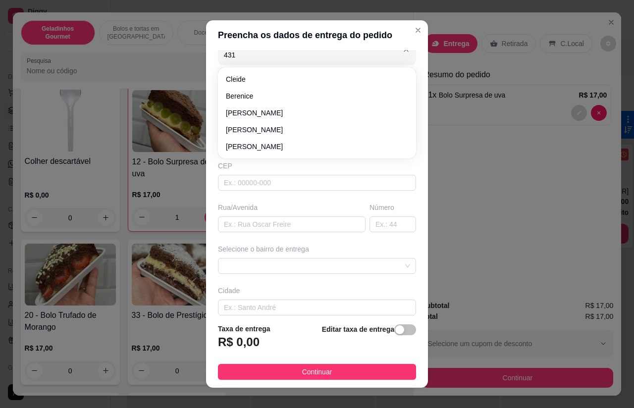
type input "4311"
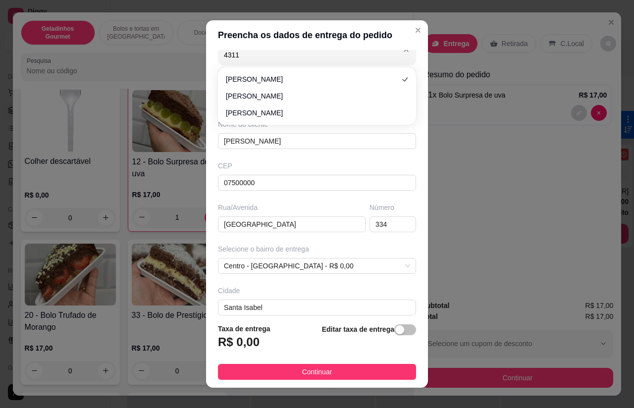
type input "11997154311"
type input "[PERSON_NAME]"
type input "07500000"
type input "[GEOGRAPHIC_DATA]"
type input "334"
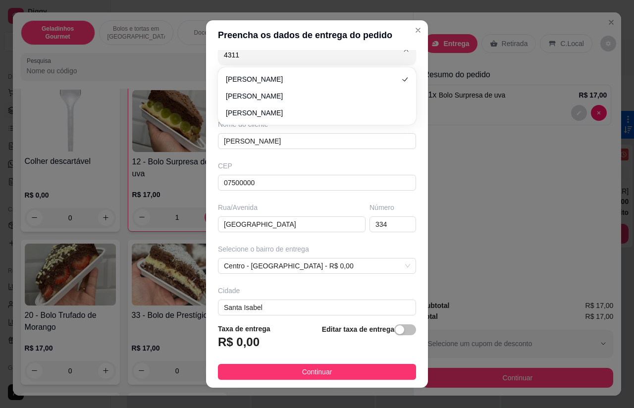
type input "Santa Isabel"
type input "Ao lado do banco Santander"
type input "[PERSON_NAME]"
click at [282, 76] on div "Busque pelo cliente [PERSON_NAME] Número de contato 11997154311 Nome do cliente…" at bounding box center [317, 183] width 222 height 266
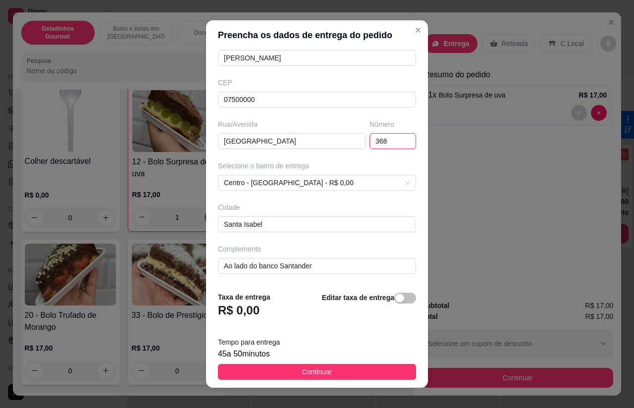
scroll to position [100, 3]
type input "368"
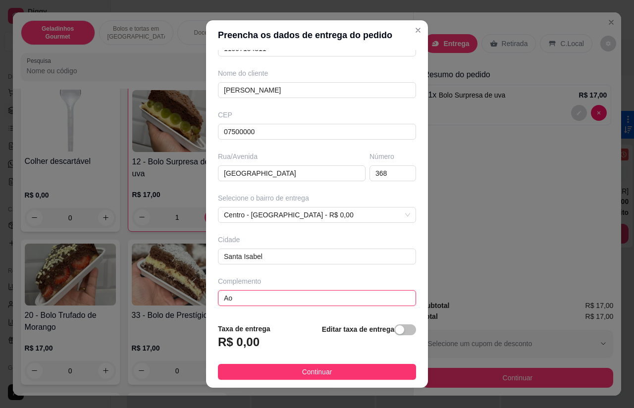
type input "A"
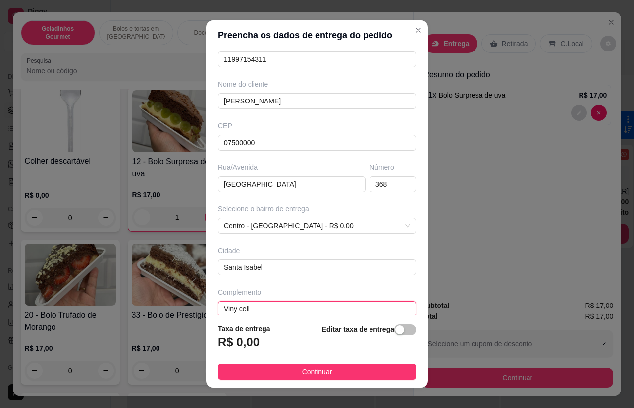
type input "Viny cell"
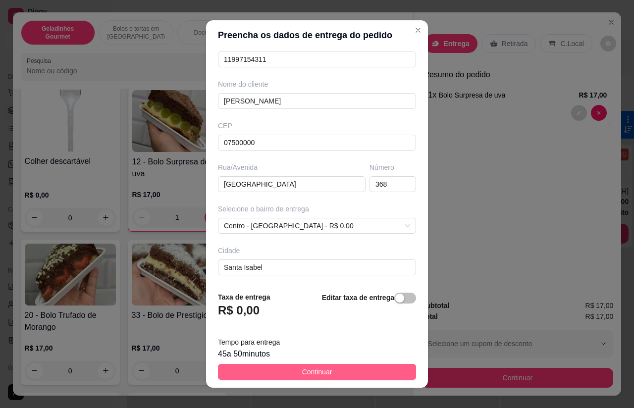
click at [330, 371] on span "Continuar" at bounding box center [317, 372] width 30 height 11
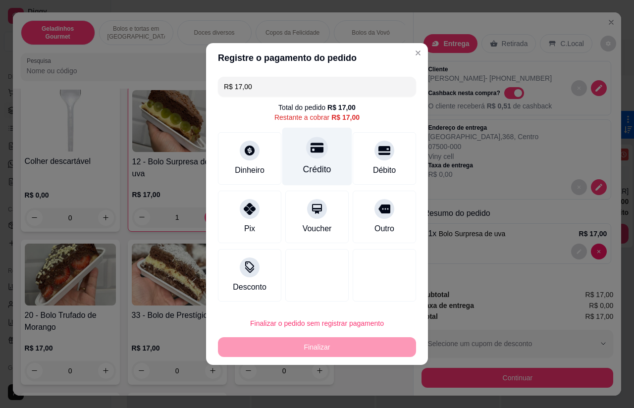
click at [324, 160] on div "Crédito" at bounding box center [317, 157] width 70 height 58
type input "R$ 0,00"
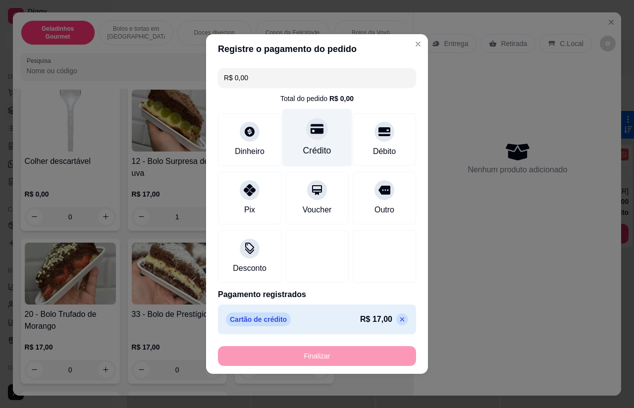
type input "0"
type input "-R$ 17,00"
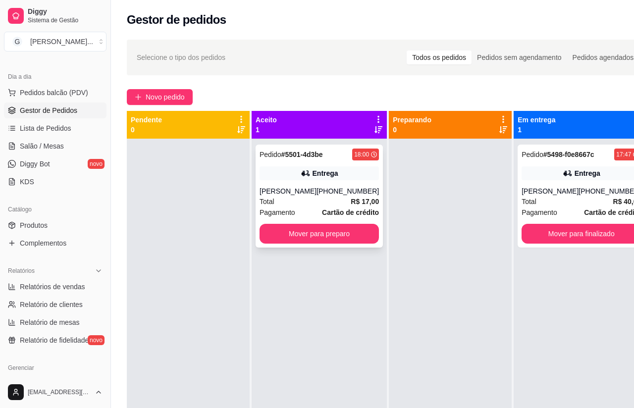
click at [336, 190] on div "[PHONE_NUMBER]" at bounding box center [348, 191] width 62 height 10
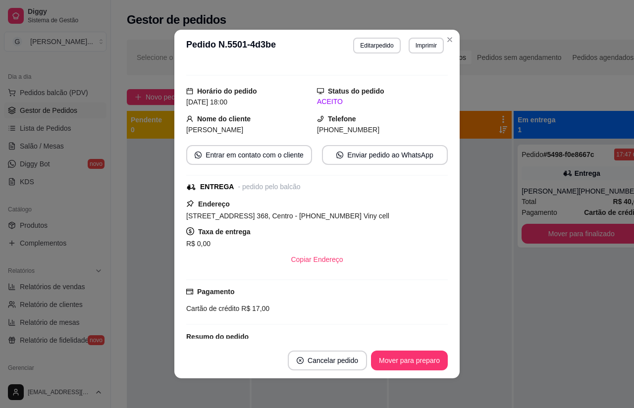
scroll to position [13, 0]
click at [535, 323] on div "Pedido # 5498-f0e8667c 17:47 Entrega [PERSON_NAME] [PHONE_NUMBER] Total R$ 40,0…" at bounding box center [581, 343] width 135 height 408
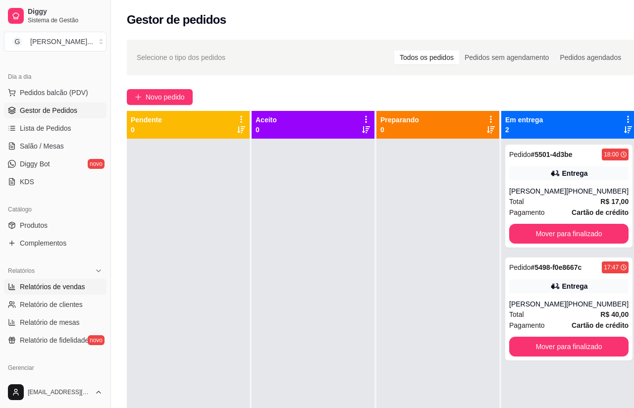
click at [72, 286] on span "Relatórios de vendas" at bounding box center [52, 287] width 65 height 10
select select "ALL"
select select "0"
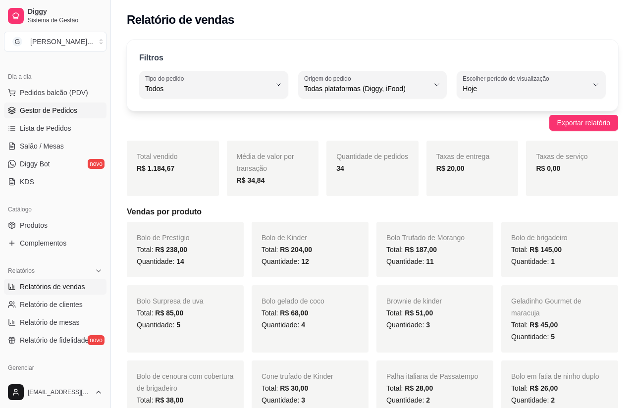
click at [74, 108] on span "Gestor de Pedidos" at bounding box center [48, 111] width 57 height 10
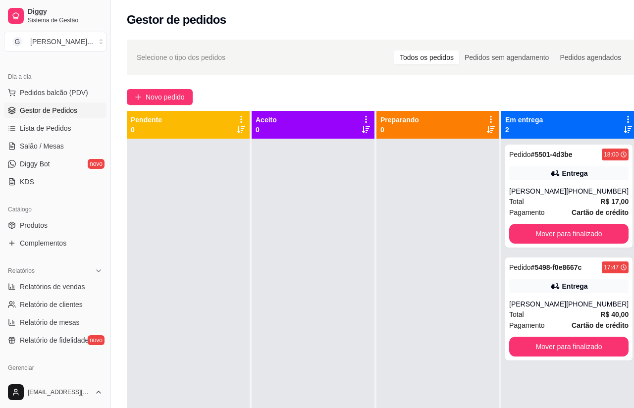
scroll to position [0, 7]
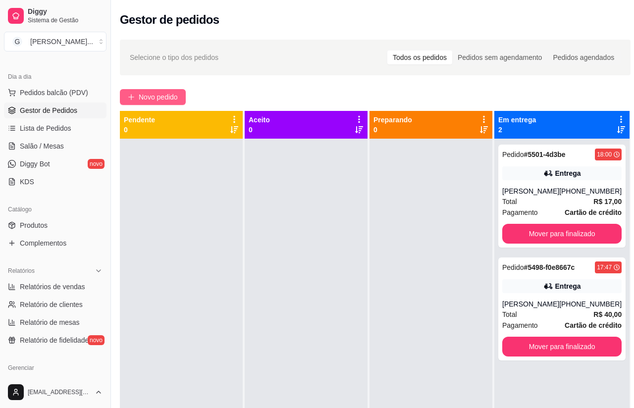
click at [157, 93] on span "Novo pedido" at bounding box center [158, 97] width 39 height 11
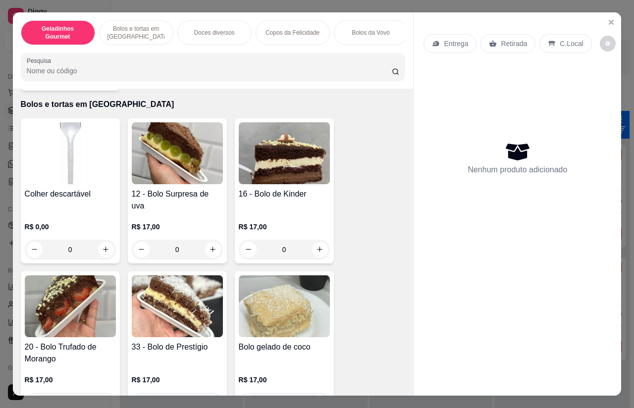
scroll to position [284, 0]
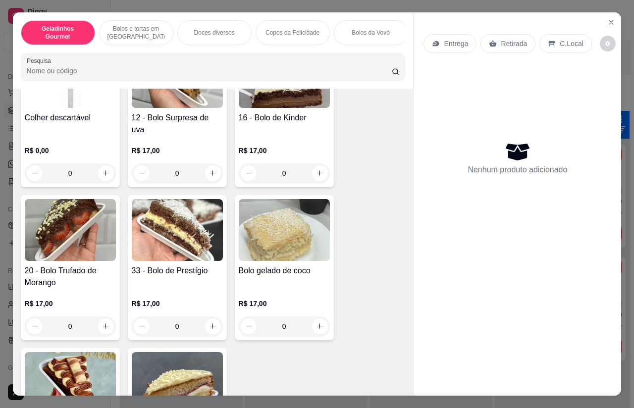
type input "1"
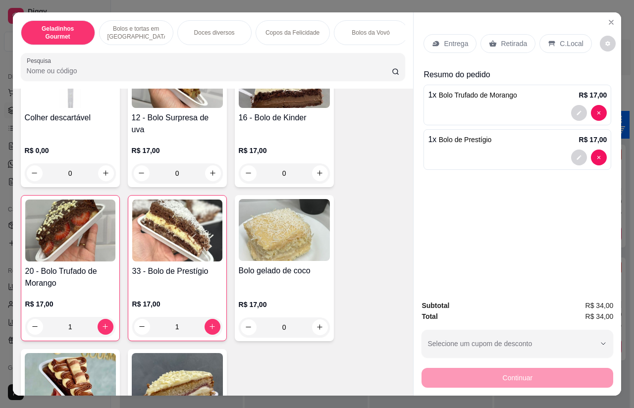
type input "1"
click at [521, 39] on p "Retirada" at bounding box center [514, 44] width 26 height 10
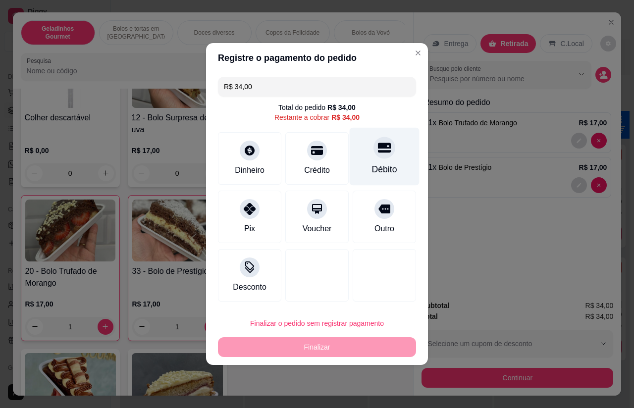
click at [380, 158] on div at bounding box center [385, 148] width 22 height 22
type input "R$ 0,00"
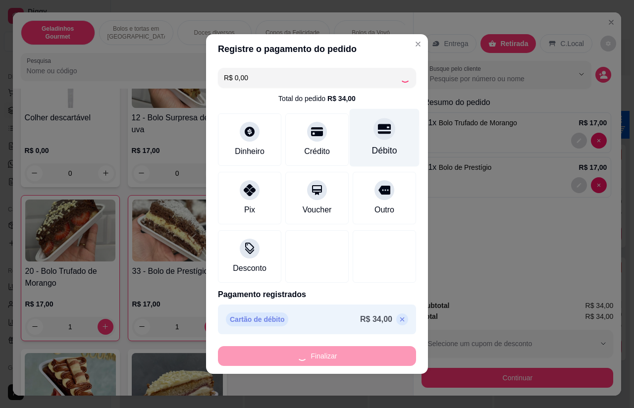
type input "0"
type input "-R$ 34,00"
